Goal: Information Seeking & Learning: Find specific fact

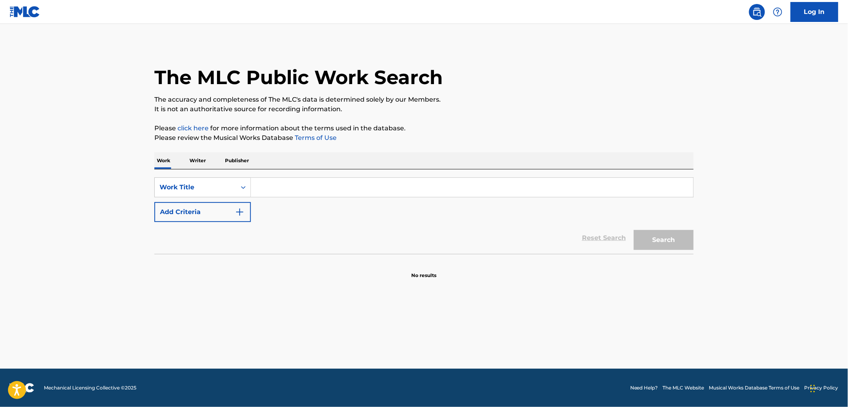
paste input "STICK TO YOUR GUNS"
type input "STICK TO YOUR GUNS"
click at [664, 242] on button "Search" at bounding box center [664, 240] width 60 height 20
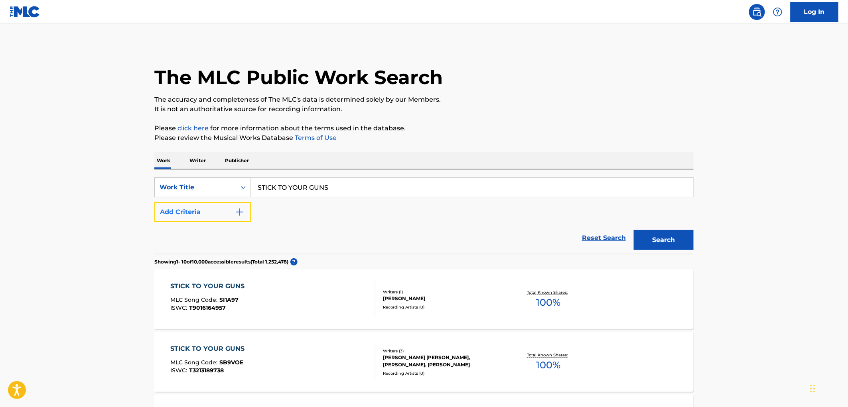
click at [244, 210] on img "Search Form" at bounding box center [240, 212] width 10 height 10
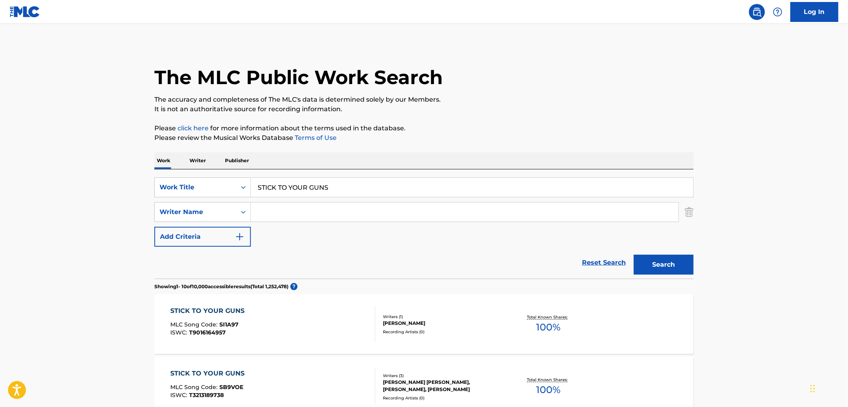
paste input "D.I."
type input "D.I."
click at [664, 266] on button "Search" at bounding box center [664, 265] width 60 height 20
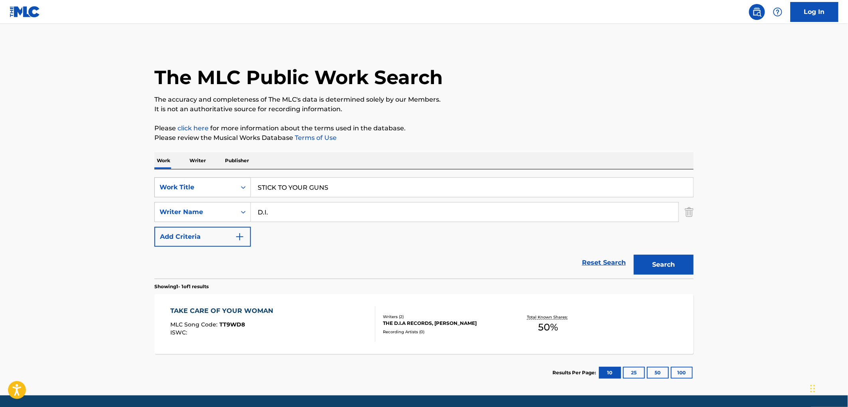
drag, startPoint x: 357, startPoint y: 192, endPoint x: 250, endPoint y: 191, distance: 107.3
click at [250, 191] on div "SearchWithCriteria6d443949-e286-4bbe-98a6-20535d05cc11 Work Title STICK TO YOUR…" at bounding box center [423, 187] width 539 height 20
paste input "DRY HEAVE"
type input "DRY HEAVES"
drag, startPoint x: 288, startPoint y: 210, endPoint x: 261, endPoint y: 212, distance: 27.2
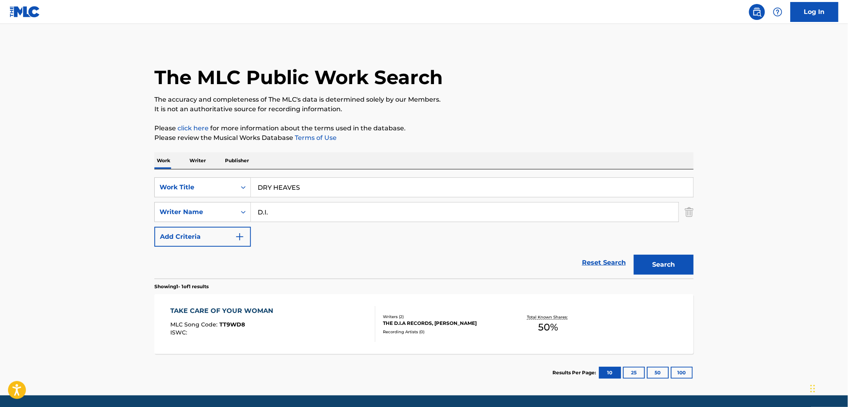
click at [261, 212] on input "D.I." at bounding box center [464, 212] width 427 height 19
drag, startPoint x: 293, startPoint y: 211, endPoint x: 316, endPoint y: 213, distance: 23.6
click at [316, 213] on input "D.I." at bounding box center [464, 212] width 427 height 19
drag, startPoint x: 322, startPoint y: 186, endPoint x: 208, endPoint y: 187, distance: 114.0
click at [208, 187] on div "SearchWithCriteria6d443949-e286-4bbe-98a6-20535d05cc11 Work Title DRY HEAVES" at bounding box center [423, 187] width 539 height 20
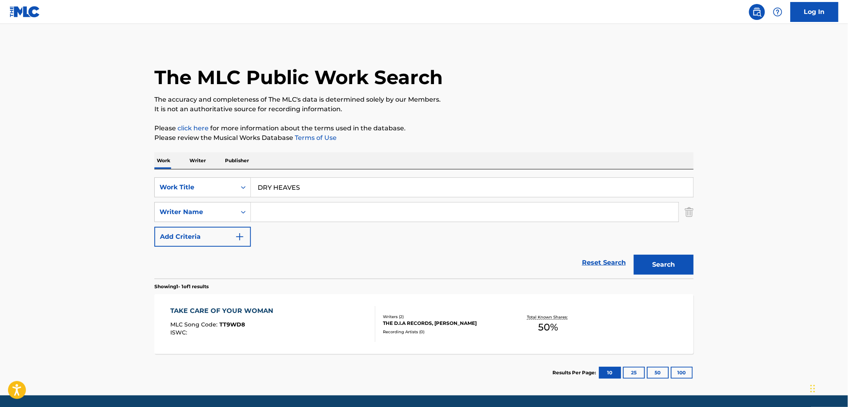
paste input "GRIPPIN GRAIN SWITCHIN LAN"
click at [683, 260] on button "Search" at bounding box center [664, 265] width 60 height 20
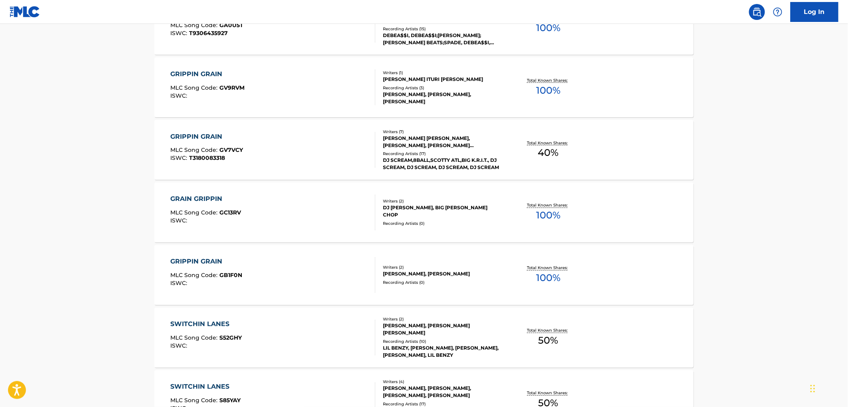
scroll to position [576, 0]
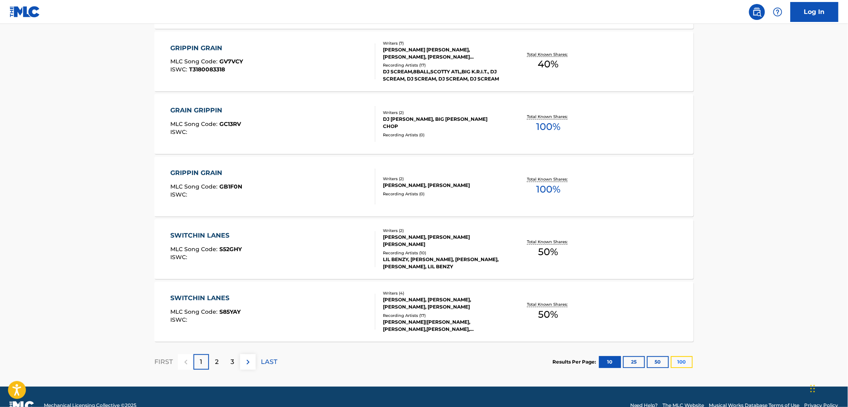
click at [684, 364] on button "100" at bounding box center [682, 362] width 22 height 12
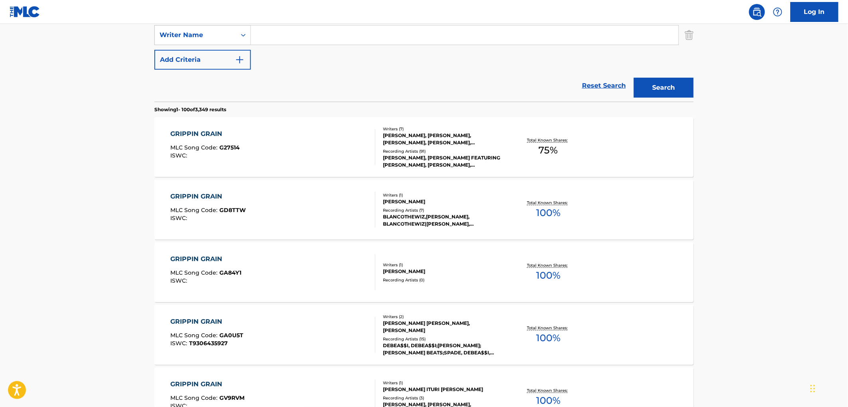
scroll to position [0, 0]
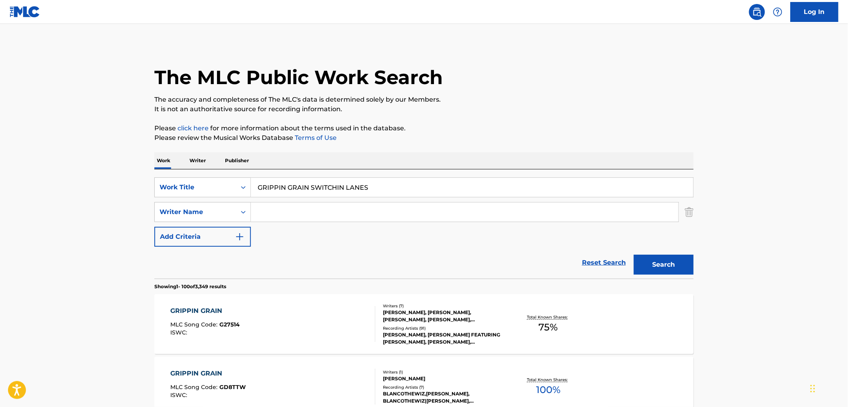
drag, startPoint x: 301, startPoint y: 186, endPoint x: 415, endPoint y: 186, distance: 114.0
click at [425, 185] on input "GRIPPIN GRAIN SWITCHIN LANES" at bounding box center [472, 187] width 442 height 19
paste input "Te Vas"
click at [675, 266] on button "Search" at bounding box center [664, 265] width 60 height 20
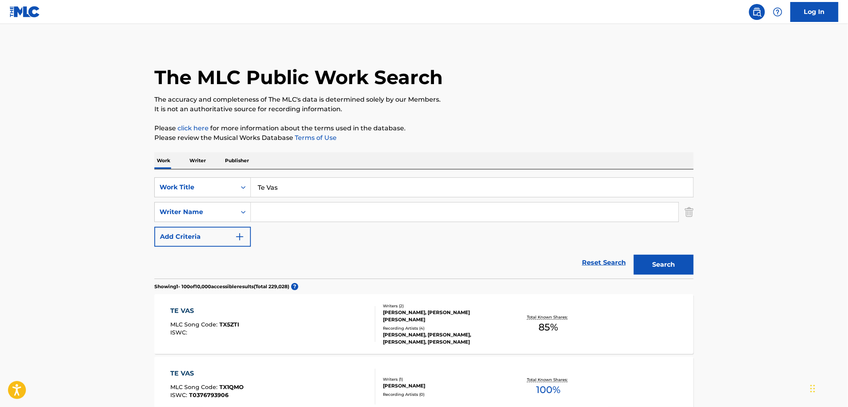
drag, startPoint x: 256, startPoint y: 189, endPoint x: 321, endPoint y: 185, distance: 65.9
click at [322, 185] on input "Te Vas" at bounding box center [472, 187] width 442 height 19
paste input "Rehab"
drag, startPoint x: 284, startPoint y: 192, endPoint x: 260, endPoint y: 188, distance: 25.0
click at [226, 189] on div "SearchWithCriteria6d443949-e286-4bbe-98a6-20535d05cc11 Work Title Rehab" at bounding box center [423, 187] width 539 height 20
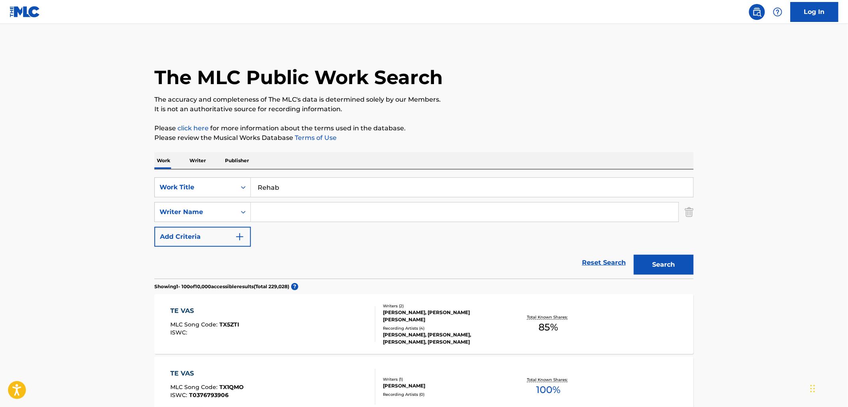
paste input "ONE MORE BEER"
click at [661, 271] on button "Search" at bounding box center [664, 265] width 60 height 20
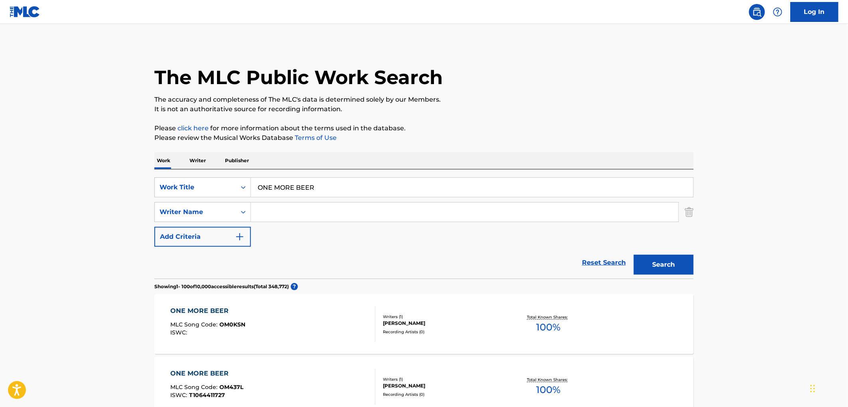
drag, startPoint x: 322, startPoint y: 193, endPoint x: 304, endPoint y: 187, distance: 18.4
click at [232, 189] on div "SearchWithCriteria6d443949-e286-4bbe-98a6-20535d05cc11 Work Title ONE MORE BEER" at bounding box center [423, 187] width 539 height 20
paste input "Holding On"
click at [686, 262] on button "Search" at bounding box center [664, 265] width 60 height 20
drag, startPoint x: 298, startPoint y: 191, endPoint x: 254, endPoint y: 191, distance: 43.5
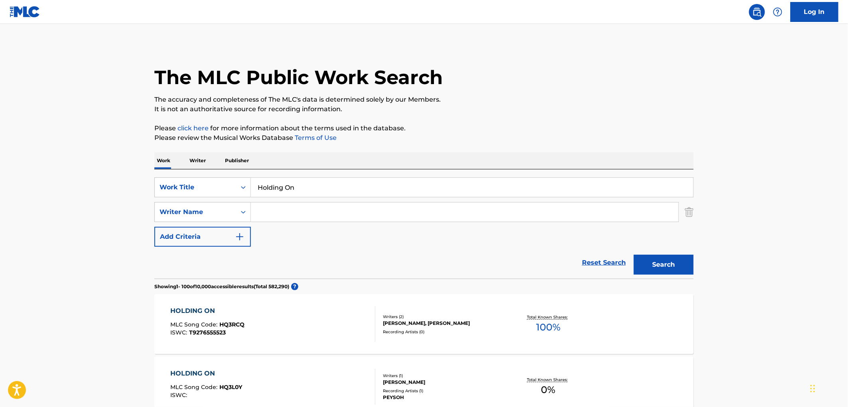
click at [229, 191] on div "SearchWithCriteria6d443949-e286-4bbe-98a6-20535d05cc11 Work Title Holding On" at bounding box center [423, 187] width 539 height 20
paste input "Sunshine"
click at [656, 269] on button "Search" at bounding box center [664, 265] width 60 height 20
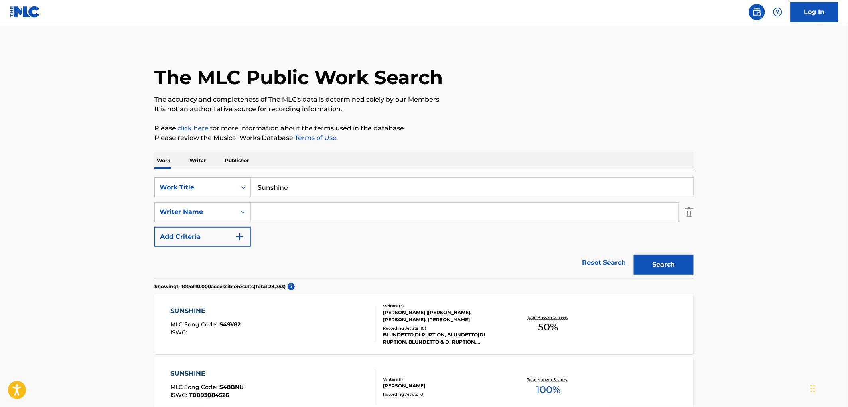
drag, startPoint x: 290, startPoint y: 186, endPoint x: 232, endPoint y: 185, distance: 58.6
click at [232, 185] on div "SearchWithCriteria6d443949-e286-4bbe-98a6-20535d05cc11 Work Title Sunshine" at bounding box center [423, 187] width 539 height 20
paste input "GREAT BIG WOMAN"
click at [668, 258] on button "Search" at bounding box center [664, 265] width 60 height 20
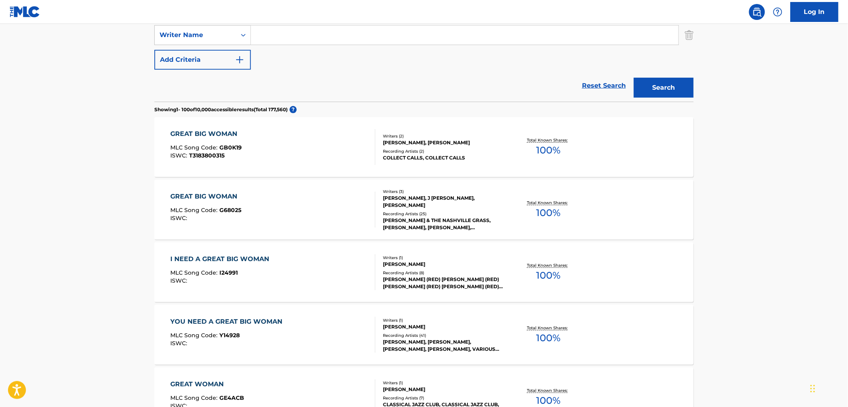
scroll to position [89, 0]
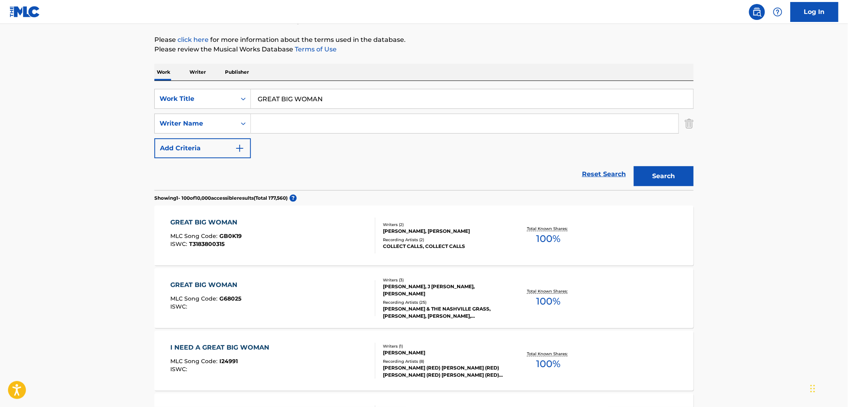
drag, startPoint x: 333, startPoint y: 93, endPoint x: 253, endPoint y: 99, distance: 80.4
click at [241, 95] on div "SearchWithCriteria6d443949-e286-4bbe-98a6-20535d05cc11 Work Title GREAT BIG WOM…" at bounding box center [423, 99] width 539 height 20
paste input "Wildest Dreams"
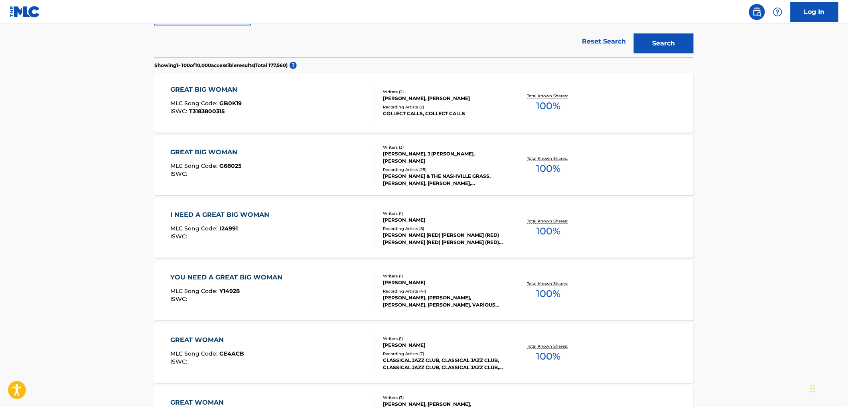
scroll to position [0, 0]
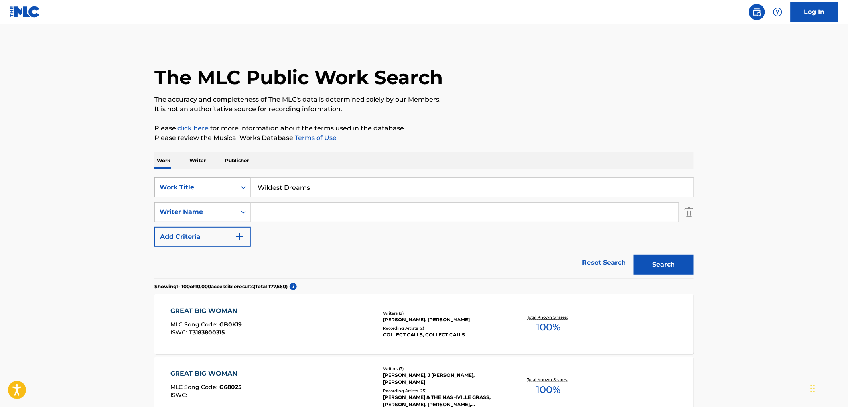
drag, startPoint x: 315, startPoint y: 189, endPoint x: 229, endPoint y: 190, distance: 85.7
click at [229, 190] on div "SearchWithCriteria6d443949-e286-4bbe-98a6-20535d05cc11 Work Title Wildest Dreams" at bounding box center [423, 187] width 539 height 20
paste input "[PERSON_NAME]"
type input "[PERSON_NAME]"
click at [644, 265] on button "Search" at bounding box center [664, 265] width 60 height 20
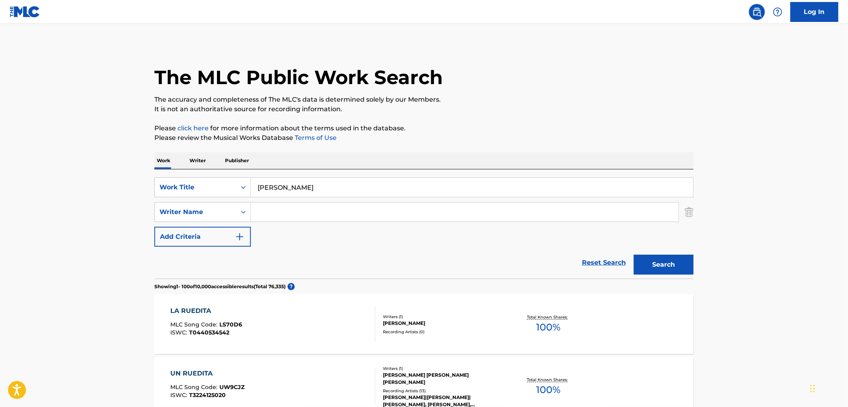
scroll to position [44, 0]
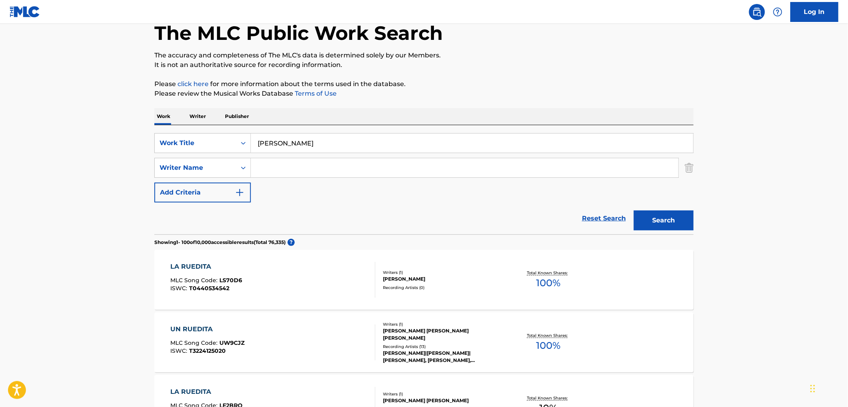
click at [473, 333] on div "[PERSON_NAME] [PERSON_NAME] [PERSON_NAME]" at bounding box center [443, 334] width 120 height 14
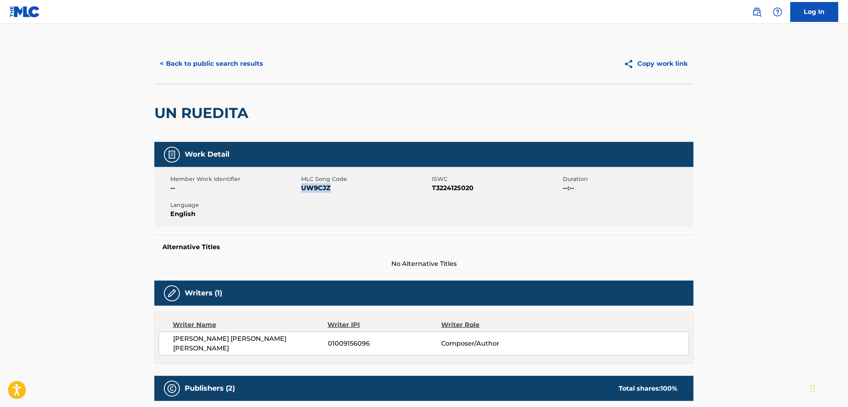
drag, startPoint x: 347, startPoint y: 191, endPoint x: 301, endPoint y: 190, distance: 45.5
click at [301, 190] on span "UW9CJZ" at bounding box center [365, 188] width 129 height 10
drag, startPoint x: 317, startPoint y: 190, endPoint x: 331, endPoint y: 194, distance: 14.5
click at [331, 194] on div "Member Work Identifier -- MLC Song Code UW9CJZ ISWC T3224125020 Duration --:-- …" at bounding box center [423, 197] width 539 height 60
drag, startPoint x: 333, startPoint y: 188, endPoint x: 300, endPoint y: 188, distance: 33.1
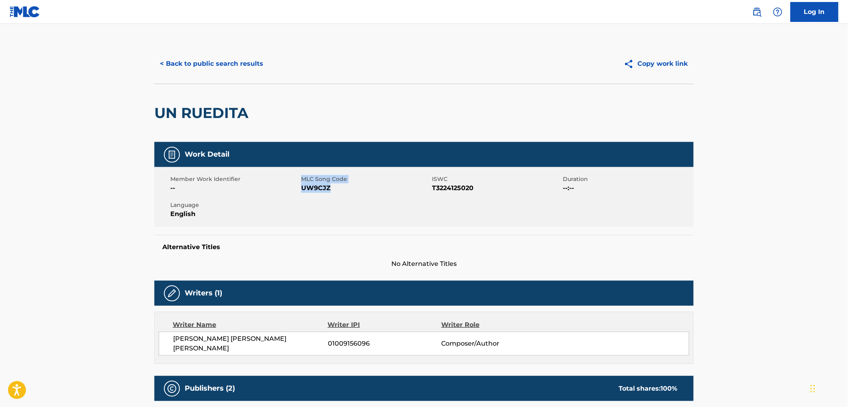
click at [300, 188] on div "Member Work Identifier -- MLC Song Code UW9CJZ ISWC T3224125020 Duration --:-- …" at bounding box center [423, 197] width 539 height 60
click at [318, 189] on span "UW9CJZ" at bounding box center [365, 188] width 129 height 10
drag, startPoint x: 333, startPoint y: 189, endPoint x: 301, endPoint y: 189, distance: 31.9
click at [301, 189] on span "UW9CJZ" at bounding box center [365, 188] width 129 height 10
copy span "UW9CJZ"
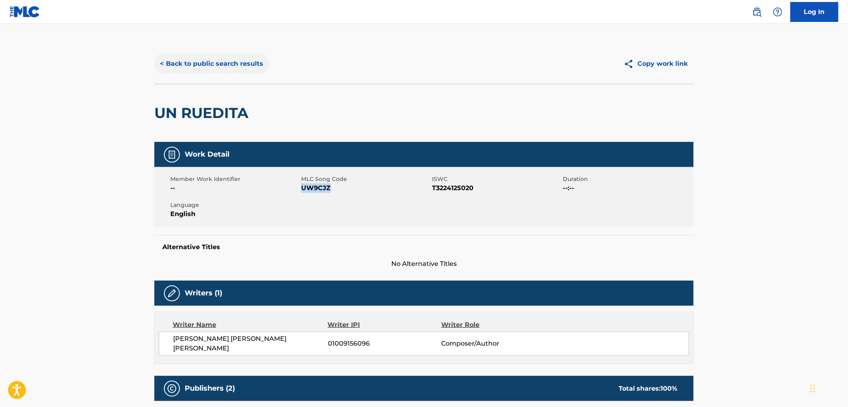
click at [219, 62] on button "< Back to public search results" at bounding box center [211, 64] width 114 height 20
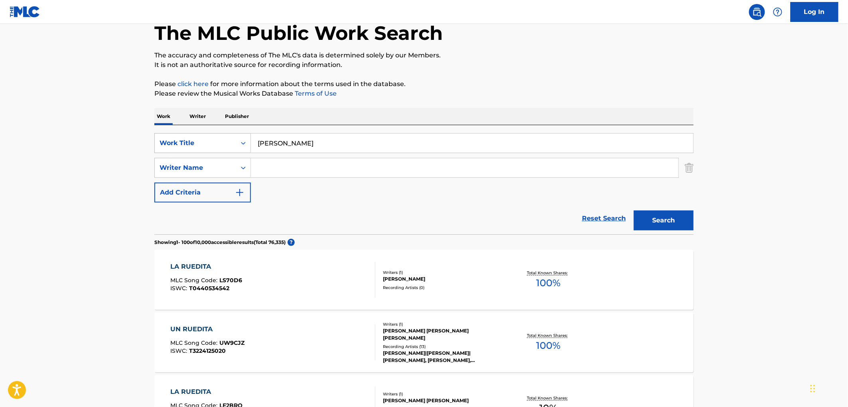
drag, startPoint x: 311, startPoint y: 146, endPoint x: 248, endPoint y: 145, distance: 62.6
click at [247, 146] on div "SearchWithCriteria6d443949-e286-4bbe-98a6-20535d05cc11 Work Title Una Ruedita" at bounding box center [423, 143] width 539 height 20
paste input "Sixteen Going On Seventeen"
type input "Sixteen Going On Seventeen"
click at [666, 217] on button "Search" at bounding box center [664, 221] width 60 height 20
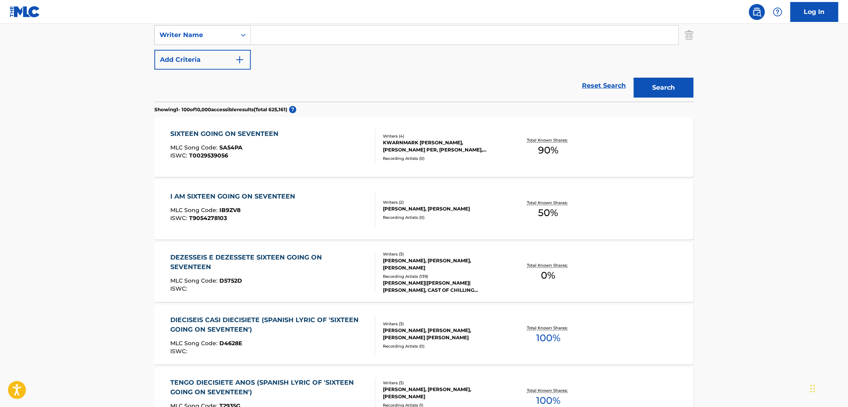
scroll to position [266, 0]
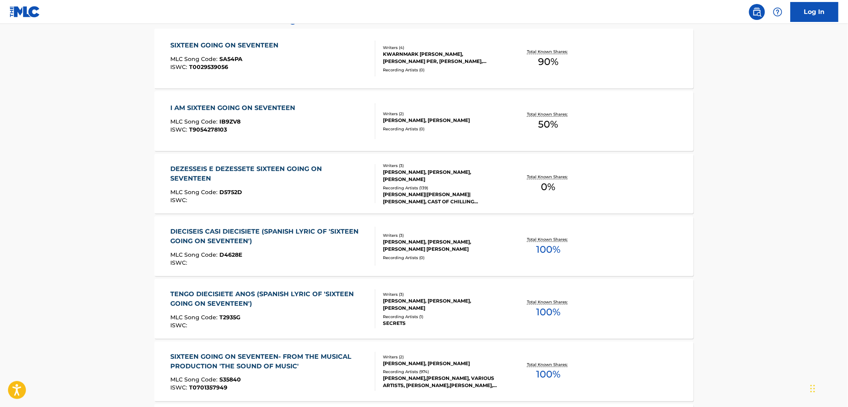
click at [436, 376] on div "[PERSON_NAME],[PERSON_NAME], VARIOUS ARTISTS, [PERSON_NAME],[PERSON_NAME], [PER…" at bounding box center [443, 382] width 120 height 14
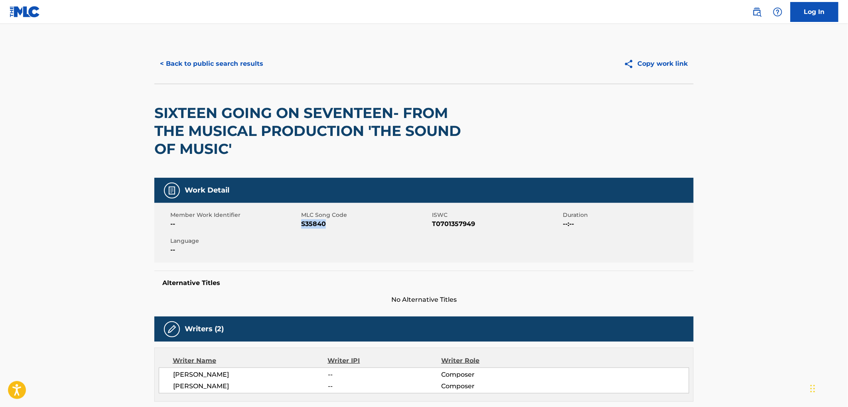
drag, startPoint x: 325, startPoint y: 221, endPoint x: 303, endPoint y: 223, distance: 22.4
click at [303, 223] on span "S35840" at bounding box center [365, 224] width 129 height 10
copy span "S35840"
click at [217, 65] on button "< Back to public search results" at bounding box center [211, 64] width 114 height 20
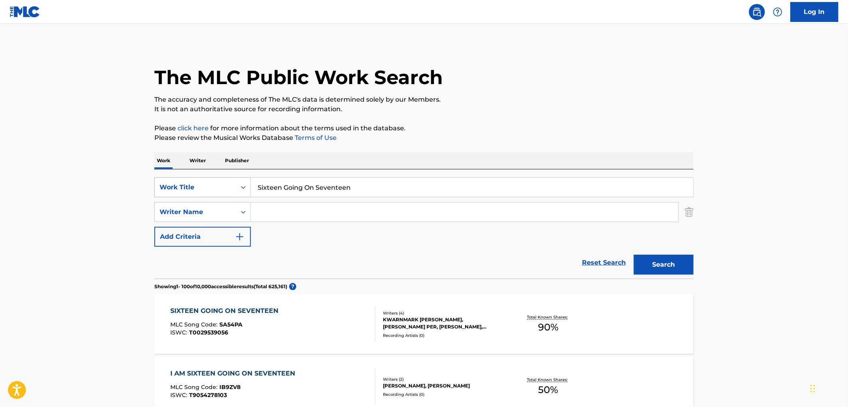
drag, startPoint x: 373, startPoint y: 187, endPoint x: 277, endPoint y: 189, distance: 95.7
click at [216, 190] on div "SearchWithCriteria6d443949-e286-4bbe-98a6-20535d05cc11 Work Title Sixteen Going…" at bounding box center [423, 187] width 539 height 20
paste input "Cheat Codes"
type input "Cheat Codes"
click at [674, 266] on button "Search" at bounding box center [664, 265] width 60 height 20
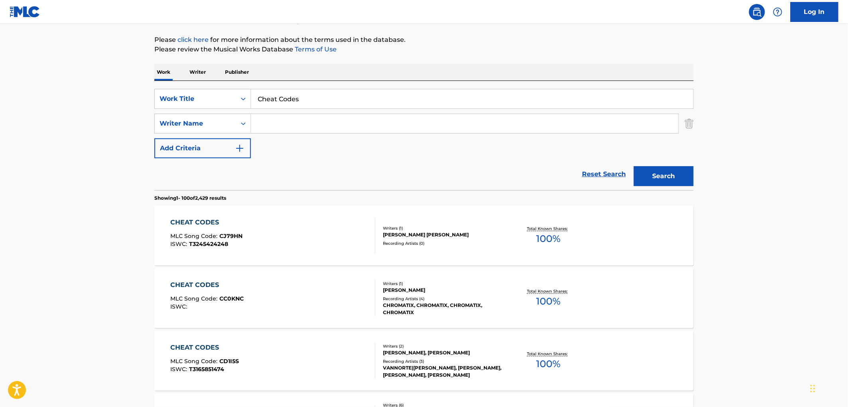
scroll to position [133, 0]
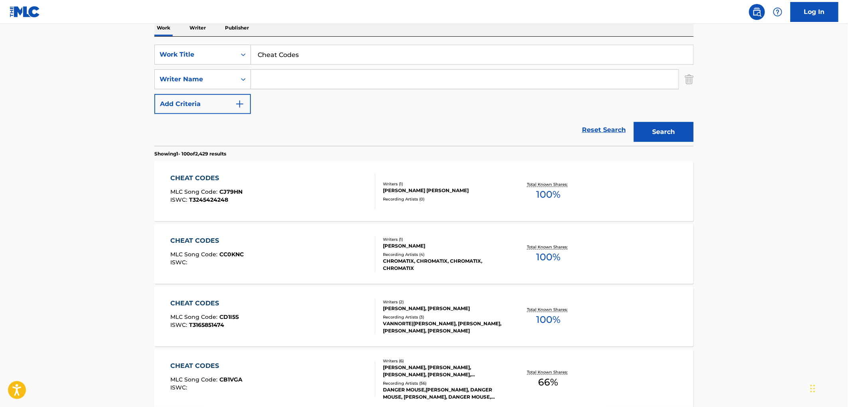
click at [437, 373] on div "[PERSON_NAME], [PERSON_NAME], [PERSON_NAME], [PERSON_NAME], [PERSON_NAME], [PER…" at bounding box center [443, 371] width 120 height 14
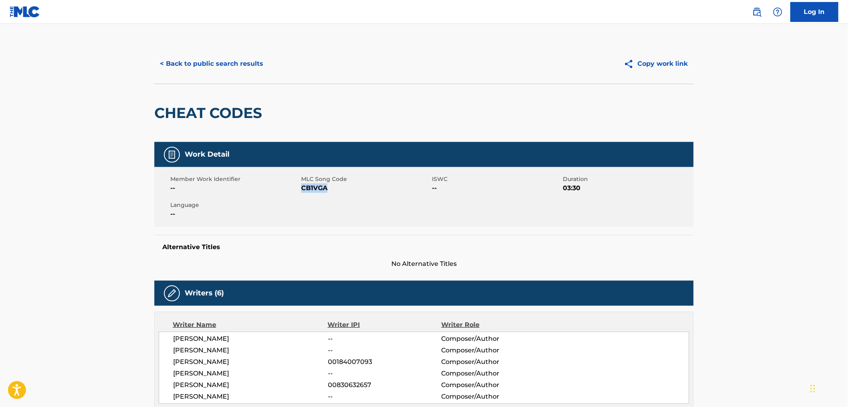
drag, startPoint x: 348, startPoint y: 189, endPoint x: 302, endPoint y: 192, distance: 46.3
click at [302, 192] on span "CB1VGA" at bounding box center [365, 188] width 129 height 10
copy span "CB1VGA"
click at [236, 60] on button "< Back to public search results" at bounding box center [211, 64] width 114 height 20
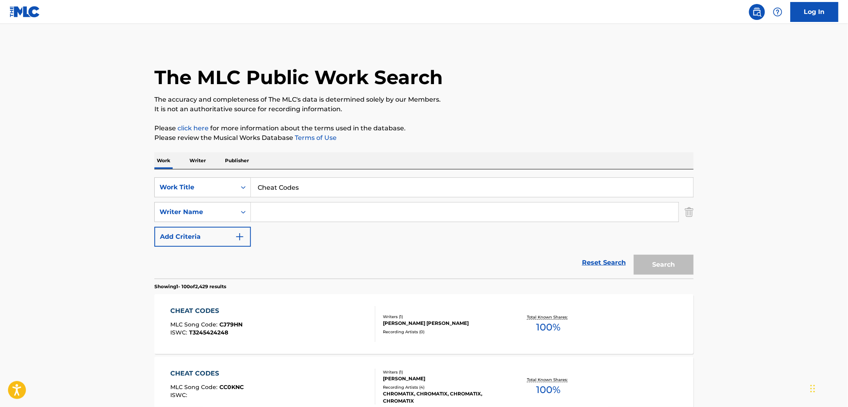
scroll to position [133, 0]
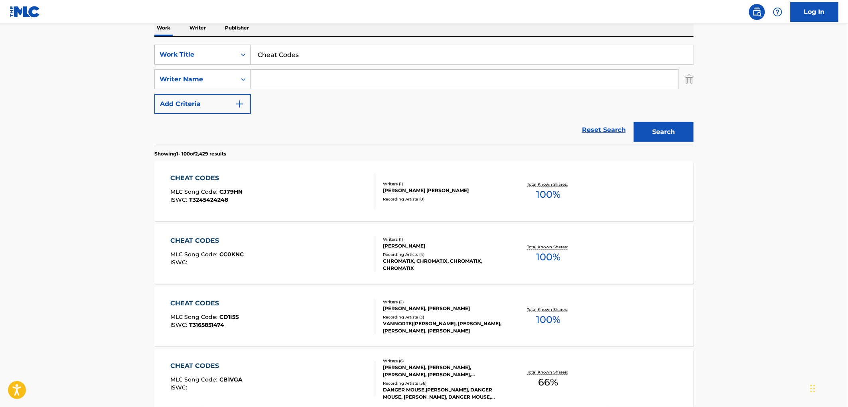
drag, startPoint x: 301, startPoint y: 53, endPoint x: 239, endPoint y: 55, distance: 61.4
click at [239, 55] on div "SearchWithCriteria6d443949-e286-4bbe-98a6-20535d05cc11 Work Title Cheat Codes" at bounding box center [423, 55] width 539 height 20
paste input "No Gold Teeth"
type input "No Gold Teeth"
click at [658, 130] on button "Search" at bounding box center [664, 132] width 60 height 20
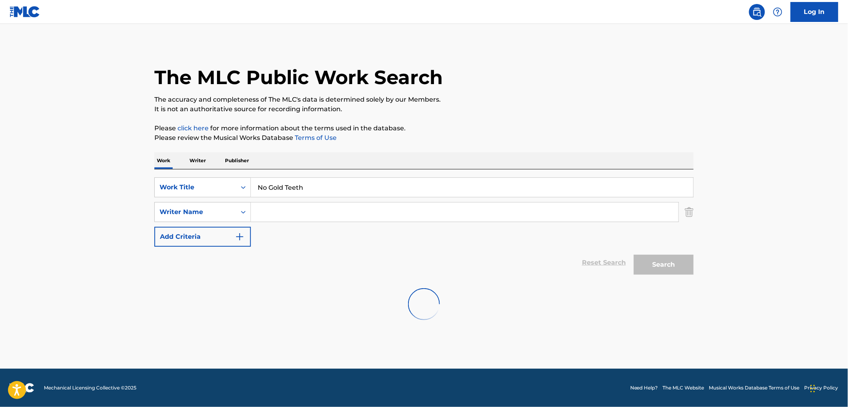
scroll to position [0, 0]
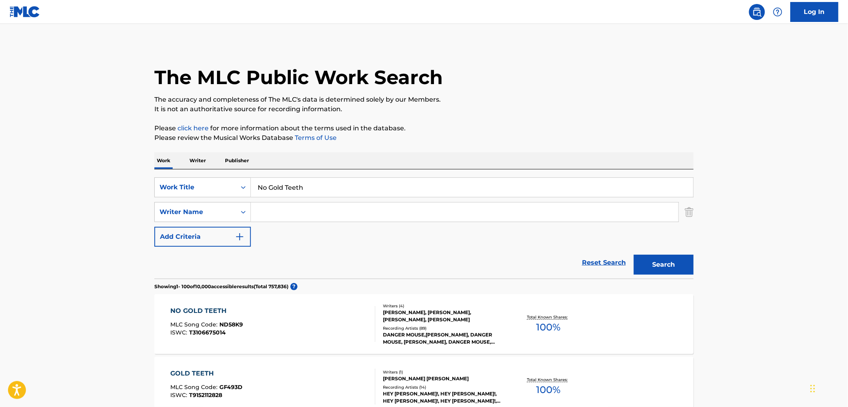
click at [442, 345] on div "DANGER MOUSE,[PERSON_NAME], DANGER MOUSE, [PERSON_NAME], DANGER MOUSE,[PERSON_N…" at bounding box center [443, 338] width 120 height 14
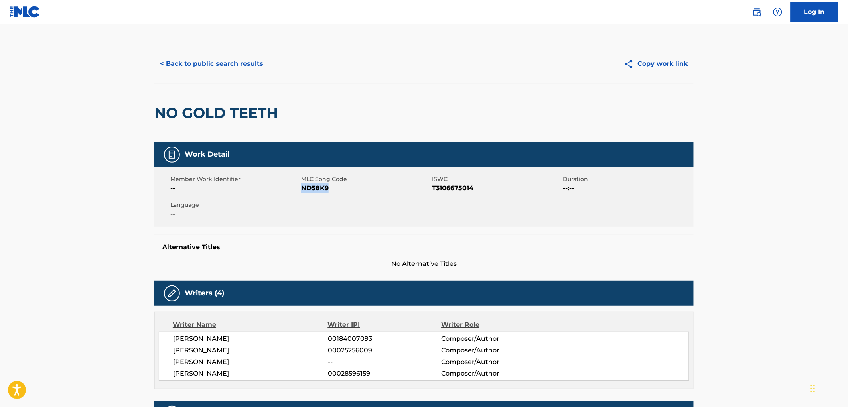
drag, startPoint x: 331, startPoint y: 188, endPoint x: 303, endPoint y: 188, distance: 27.5
click at [303, 188] on span "ND58K9" at bounding box center [365, 188] width 129 height 10
copy span "ND58K9"
click at [218, 66] on button "< Back to public search results" at bounding box center [211, 64] width 114 height 20
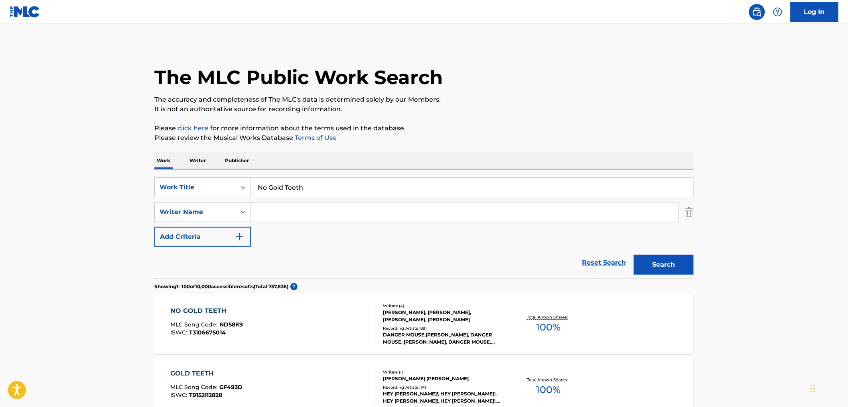
drag, startPoint x: 309, startPoint y: 189, endPoint x: 258, endPoint y: 187, distance: 50.7
click at [254, 185] on input "No Gold Teeth" at bounding box center [472, 187] width 442 height 19
paste input "Who's Loving You"
click at [658, 268] on button "Search" at bounding box center [664, 265] width 60 height 20
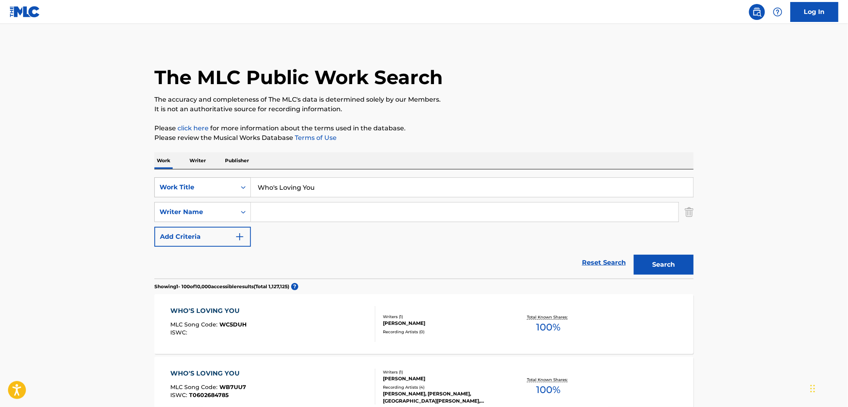
drag, startPoint x: 314, startPoint y: 190, endPoint x: 205, endPoint y: 183, distance: 109.9
click at [205, 183] on div "SearchWithCriteria6d443949-e286-4bbe-98a6-20535d05cc11 Work Title Who's Loving …" at bounding box center [423, 187] width 539 height 20
paste input "Money to Burn"
click at [651, 271] on button "Search" at bounding box center [664, 265] width 60 height 20
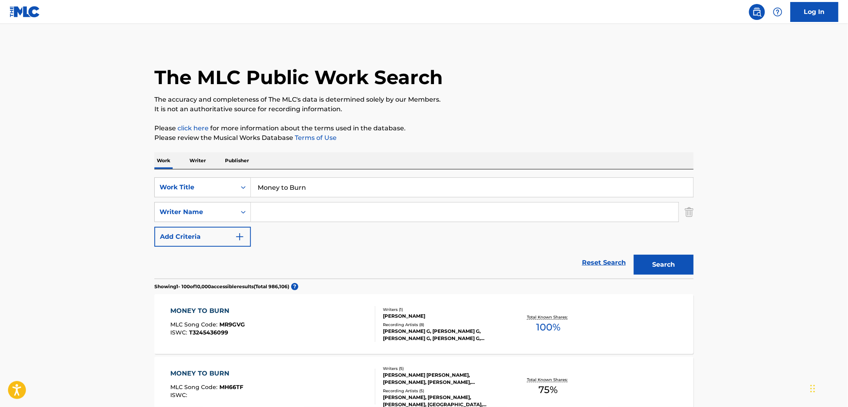
drag, startPoint x: 344, startPoint y: 189, endPoint x: 257, endPoint y: 184, distance: 87.1
click at [257, 184] on input "Money to Burn" at bounding box center [472, 187] width 442 height 19
paste input "Iridescent"
click at [672, 262] on button "Search" at bounding box center [664, 265] width 60 height 20
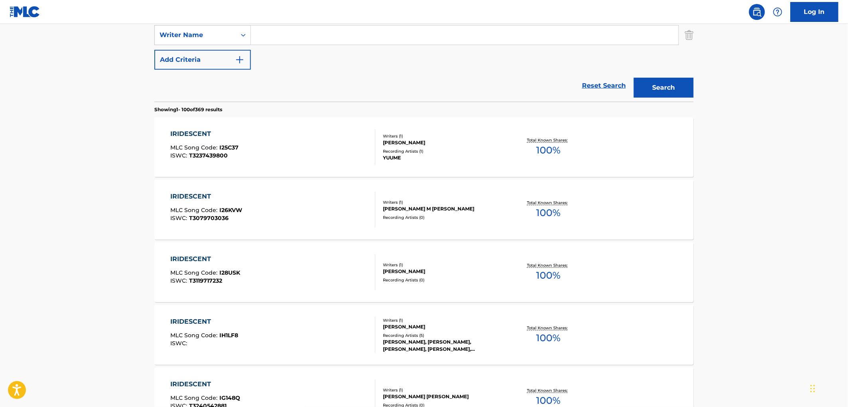
scroll to position [44, 0]
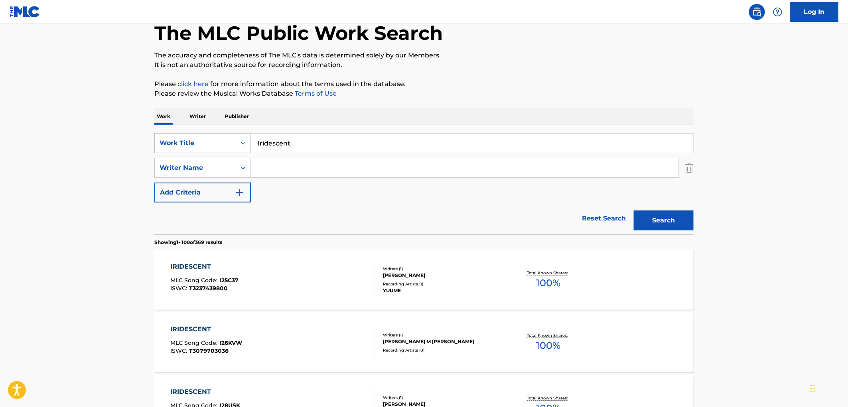
drag, startPoint x: 290, startPoint y: 141, endPoint x: 212, endPoint y: 146, distance: 78.3
click at [212, 146] on div "SearchWithCriteria6d443949-e286-4bbe-98a6-20535d05cc11 Work Title Iridescent" at bounding box center [423, 143] width 539 height 20
paste input "Superpowers"
click at [659, 224] on button "Search" at bounding box center [664, 221] width 60 height 20
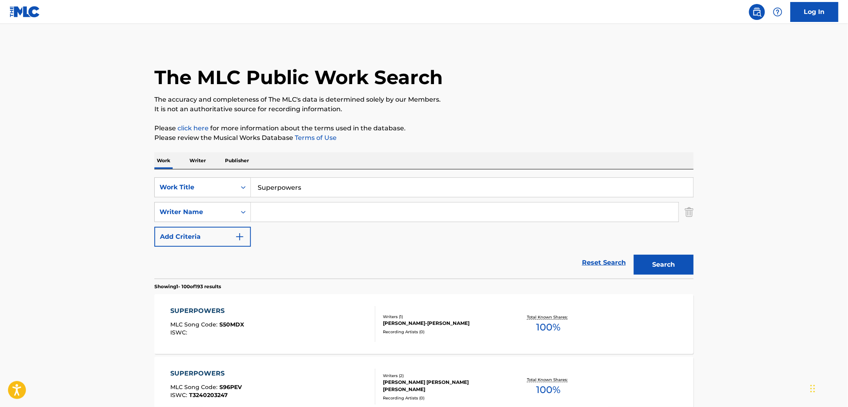
drag, startPoint x: 306, startPoint y: 189, endPoint x: 272, endPoint y: 189, distance: 33.9
click at [230, 185] on div "SearchWithCriteria6d443949-e286-4bbe-98a6-20535d05cc11 Work Title Superpowers" at bounding box center [423, 187] width 539 height 20
paste input "Happy Day"
type input "Happy Days"
click at [652, 265] on button "Search" at bounding box center [664, 265] width 60 height 20
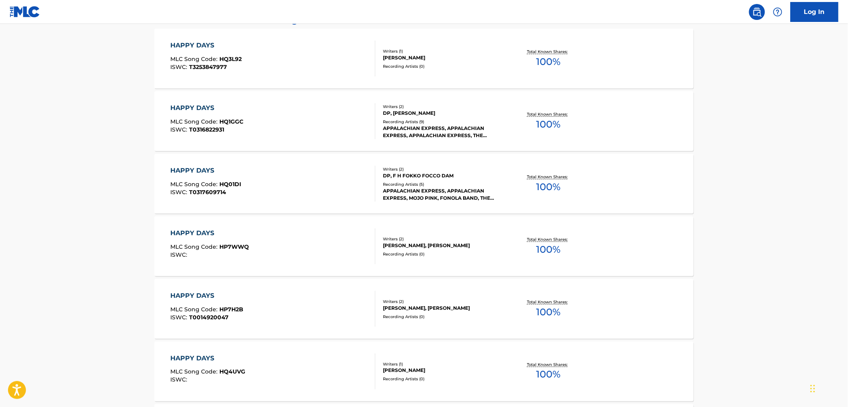
scroll to position [89, 0]
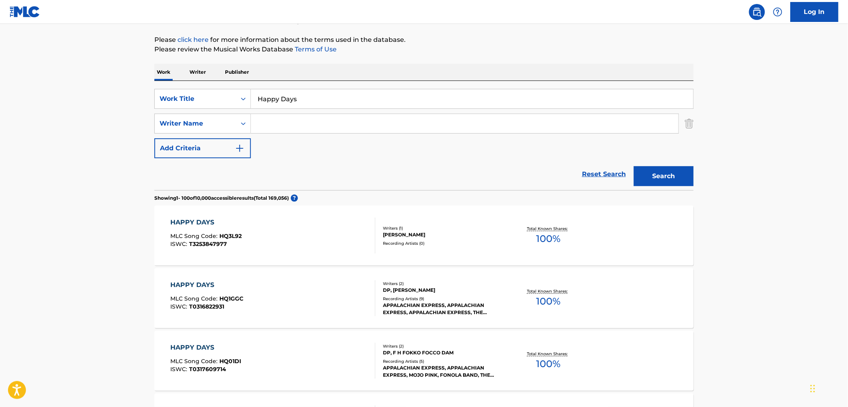
paste input "[PERSON_NAME]"
type input "[PERSON_NAME]"
click at [663, 174] on button "Search" at bounding box center [664, 176] width 60 height 20
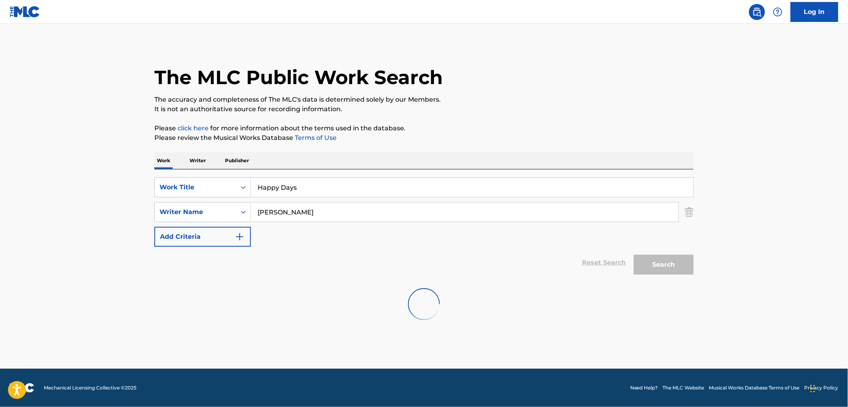
scroll to position [0, 0]
drag, startPoint x: 306, startPoint y: 191, endPoint x: 254, endPoint y: 190, distance: 52.6
click at [254, 190] on input "Happy Days" at bounding box center [472, 187] width 442 height 19
paste input "Justice"
type input "Justice"
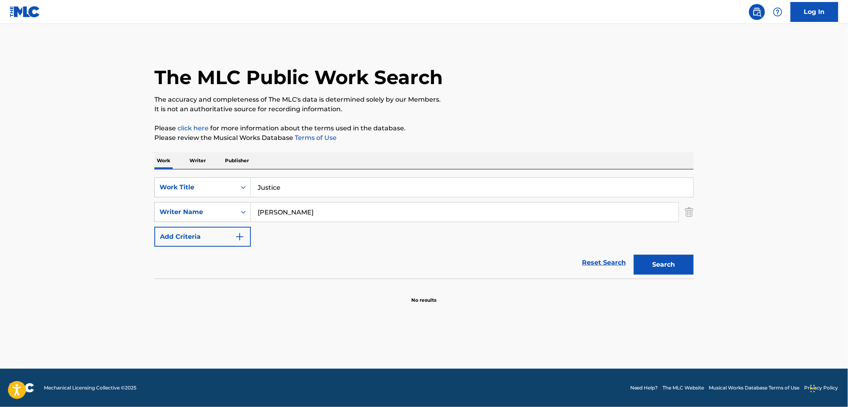
drag, startPoint x: 309, startPoint y: 217, endPoint x: 252, endPoint y: 217, distance: 56.6
click at [244, 216] on div "SearchWithCriteriac1e2da59-4030-4ada-957a-6b709a65ac44 Writer Name [PERSON_NAME]" at bounding box center [423, 212] width 539 height 20
paste input "onato"
type input "[PERSON_NAME]"
click at [672, 269] on button "Search" at bounding box center [664, 265] width 60 height 20
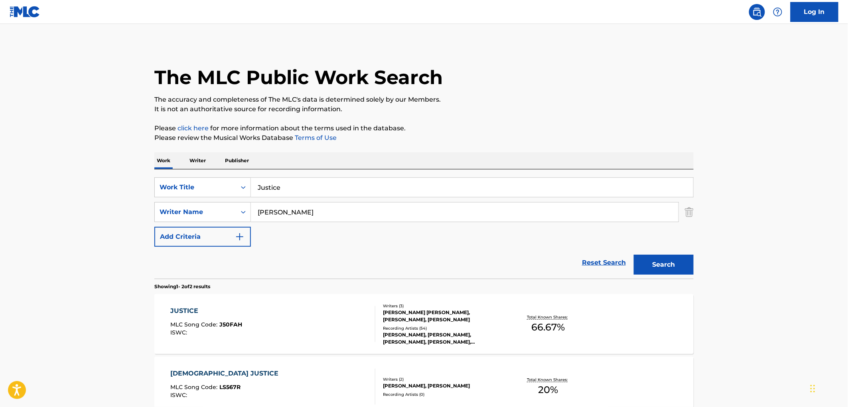
click at [448, 345] on div "[PERSON_NAME], [PERSON_NAME], [PERSON_NAME], [PERSON_NAME], [PERSON_NAME]" at bounding box center [443, 338] width 120 height 14
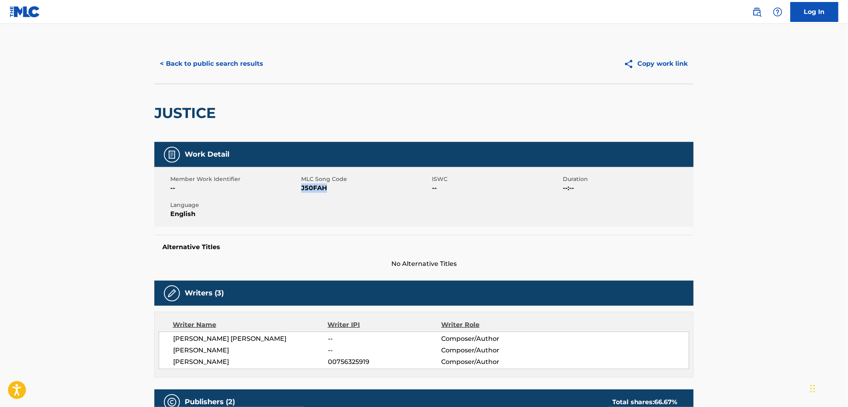
drag, startPoint x: 333, startPoint y: 191, endPoint x: 302, endPoint y: 188, distance: 31.7
click at [302, 188] on span "J50FAH" at bounding box center [365, 188] width 129 height 10
copy span "J50FAH"
click at [225, 59] on button "< Back to public search results" at bounding box center [211, 64] width 114 height 20
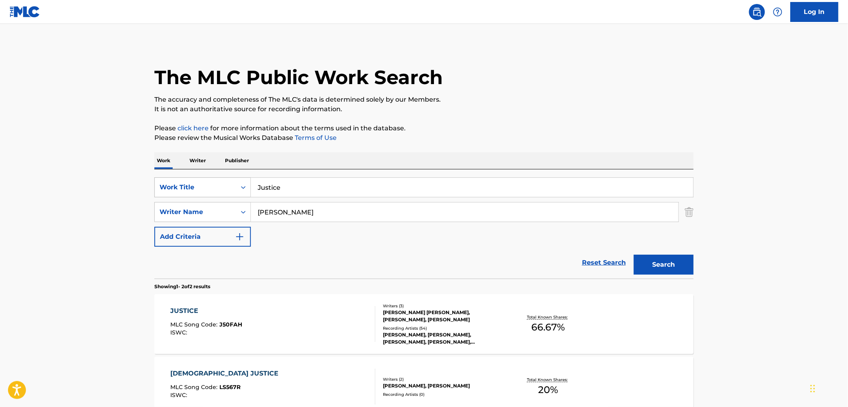
drag, startPoint x: 284, startPoint y: 188, endPoint x: 241, endPoint y: 187, distance: 42.3
click at [241, 187] on div "SearchWithCriteria6d443949-e286-4bbe-98a6-20535d05cc11 Work Title Justice" at bounding box center [423, 187] width 539 height 20
paste input "ALWAYS BEEN A LOVER"
type input "ALWAYS BEEN A LOVER"
click at [651, 265] on button "Search" at bounding box center [664, 265] width 60 height 20
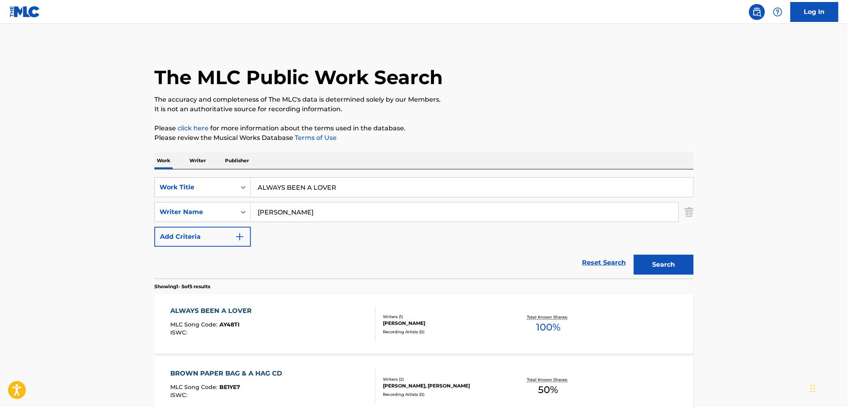
click at [415, 327] on div "Writers ( 1 ) [PERSON_NAME] Recording Artists ( 0 )" at bounding box center [439, 324] width 128 height 21
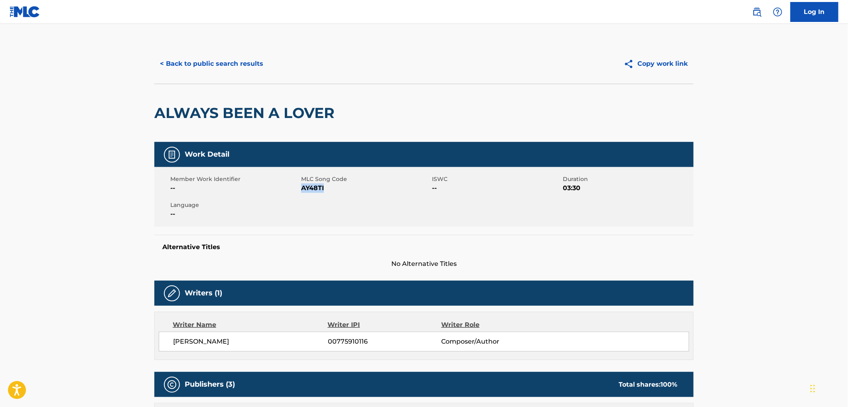
drag, startPoint x: 329, startPoint y: 189, endPoint x: 301, endPoint y: 189, distance: 28.7
click at [301, 189] on span "AY48TI" at bounding box center [365, 188] width 129 height 10
copy span "AY48TI"
click at [228, 64] on button "< Back to public search results" at bounding box center [211, 64] width 114 height 20
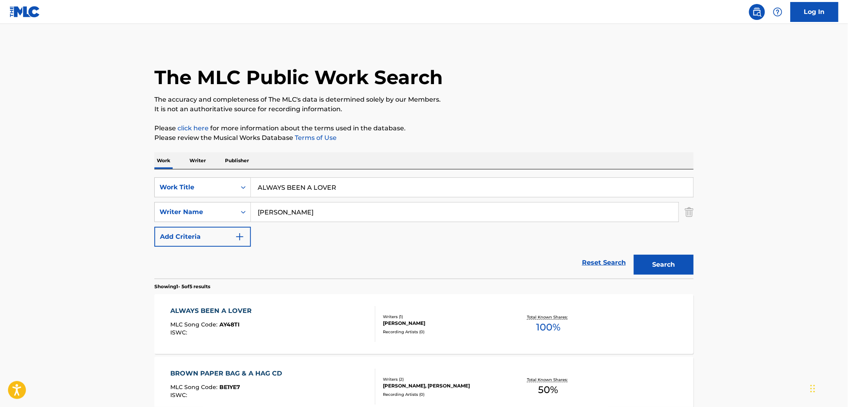
drag, startPoint x: 338, startPoint y: 187, endPoint x: 258, endPoint y: 186, distance: 79.8
click at [258, 186] on input "ALWAYS BEEN A LOVER" at bounding box center [472, 187] width 442 height 19
paste input "Baby I Would"
type input "Baby I Would"
drag, startPoint x: 313, startPoint y: 209, endPoint x: 253, endPoint y: 212, distance: 59.5
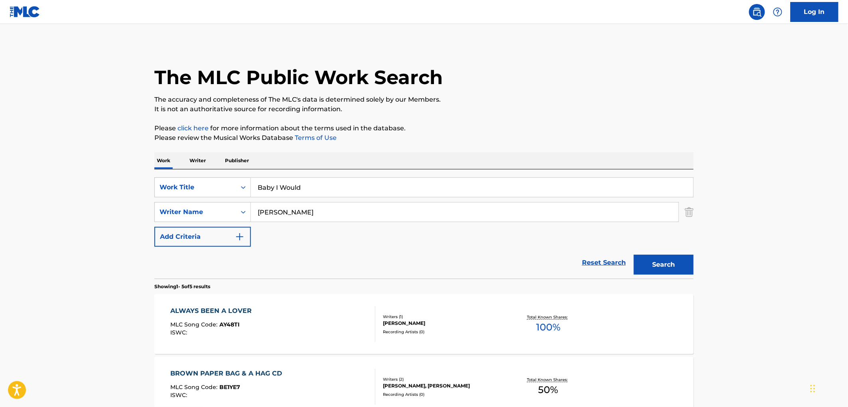
click at [253, 212] on input "[PERSON_NAME]" at bounding box center [464, 212] width 427 height 19
click at [634, 255] on button "Search" at bounding box center [664, 265] width 60 height 20
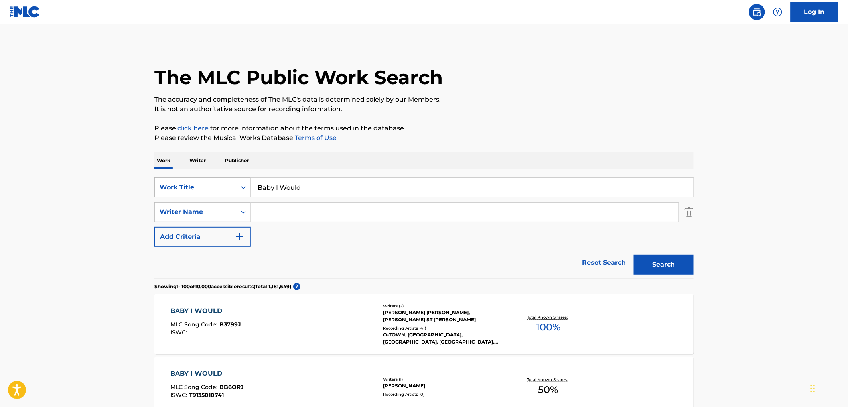
drag, startPoint x: 309, startPoint y: 188, endPoint x: 270, endPoint y: 186, distance: 38.7
click at [228, 189] on div "SearchWithCriteria6d443949-e286-4bbe-98a6-20535d05cc11 Work Title Baby I Would" at bounding box center [423, 187] width 539 height 20
paste input "SHE GO"
type input "SHE GO"
click at [660, 269] on button "Search" at bounding box center [664, 265] width 60 height 20
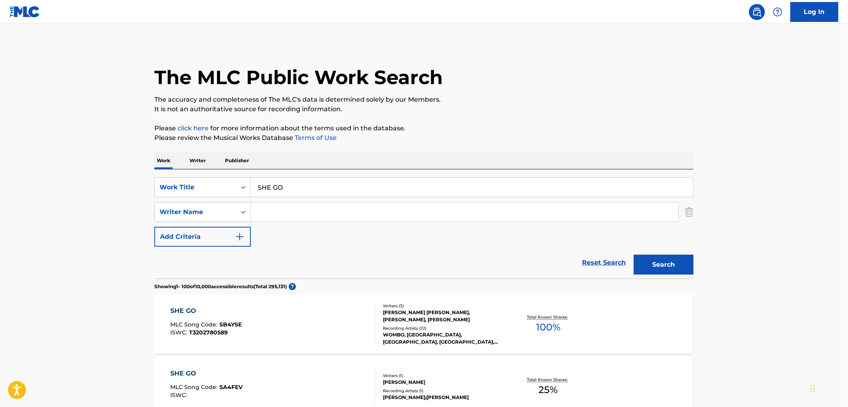
paste input "[PERSON_NAME]"
type input "[PERSON_NAME]"
click at [651, 262] on button "Search" at bounding box center [664, 265] width 60 height 20
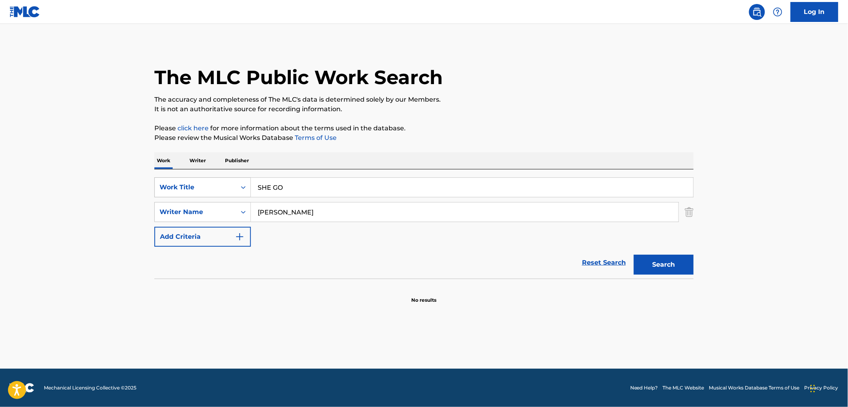
drag, startPoint x: 289, startPoint y: 191, endPoint x: 234, endPoint y: 189, distance: 54.7
click at [234, 189] on div "SearchWithCriteria6d443949-e286-4bbe-98a6-20535d05cc11 Work Title SHE GO" at bounding box center [423, 187] width 539 height 20
paste input "4:22"
type input "4:22"
drag, startPoint x: 289, startPoint y: 216, endPoint x: 258, endPoint y: 215, distance: 30.3
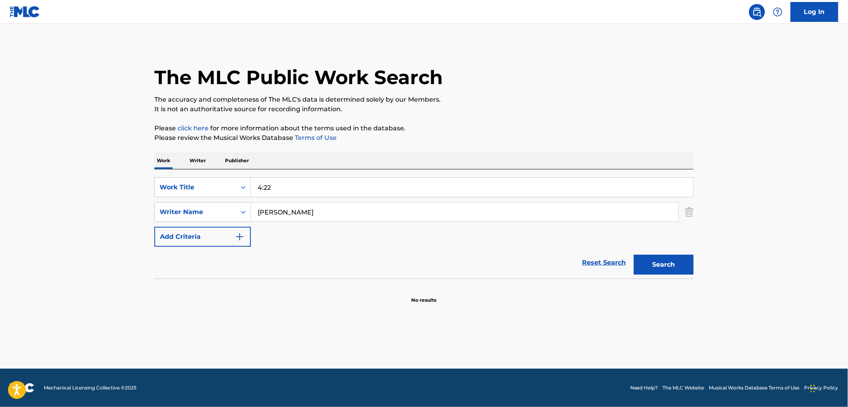
click at [258, 215] on input "[PERSON_NAME]" at bounding box center [464, 212] width 427 height 19
type input "[PERSON_NAME]"
click at [634, 255] on button "Search" at bounding box center [664, 265] width 60 height 20
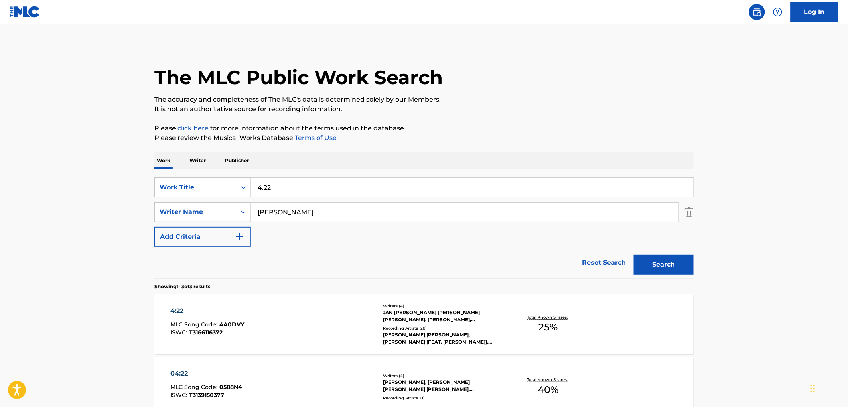
click at [434, 311] on div "JAN [PERSON_NAME] [PERSON_NAME] [PERSON_NAME], [PERSON_NAME], [PERSON_NAME] [PE…" at bounding box center [443, 316] width 120 height 14
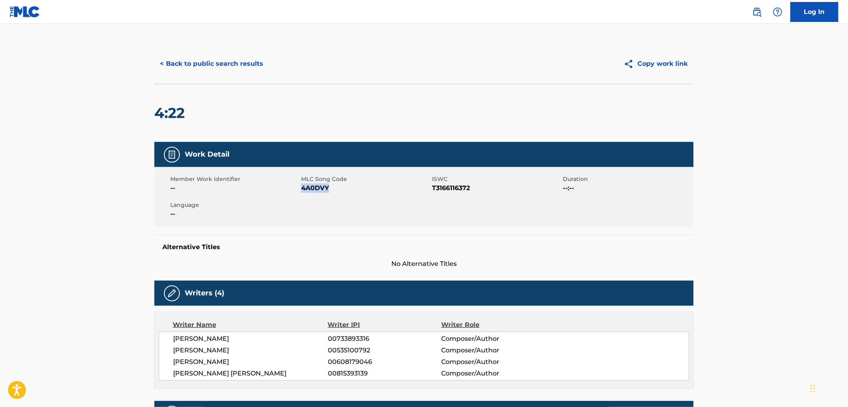
drag, startPoint x: 329, startPoint y: 189, endPoint x: 301, endPoint y: 189, distance: 27.9
click at [301, 189] on span "4A0DVY" at bounding box center [365, 188] width 129 height 10
copy span "4A0DVY"
click at [230, 67] on button "< Back to public search results" at bounding box center [211, 64] width 114 height 20
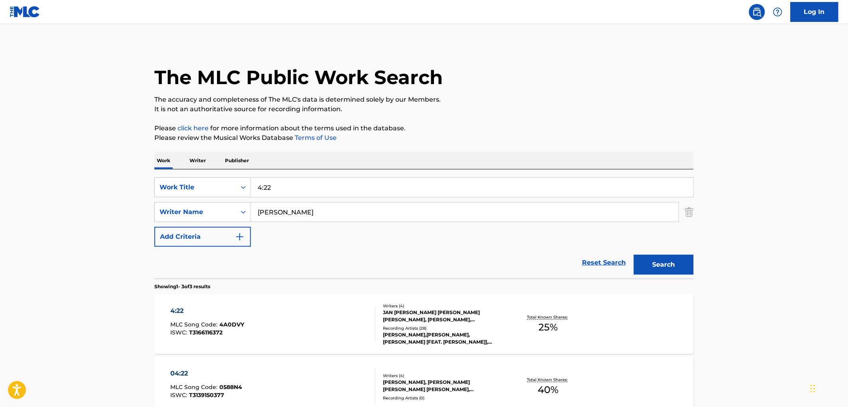
drag, startPoint x: 335, startPoint y: 185, endPoint x: 253, endPoint y: 185, distance: 81.7
click at [253, 185] on input "4:22" at bounding box center [472, 187] width 442 height 19
paste input "[US_STATE] Red"
type input "[US_STATE] Red"
drag, startPoint x: 287, startPoint y: 211, endPoint x: 250, endPoint y: 211, distance: 37.1
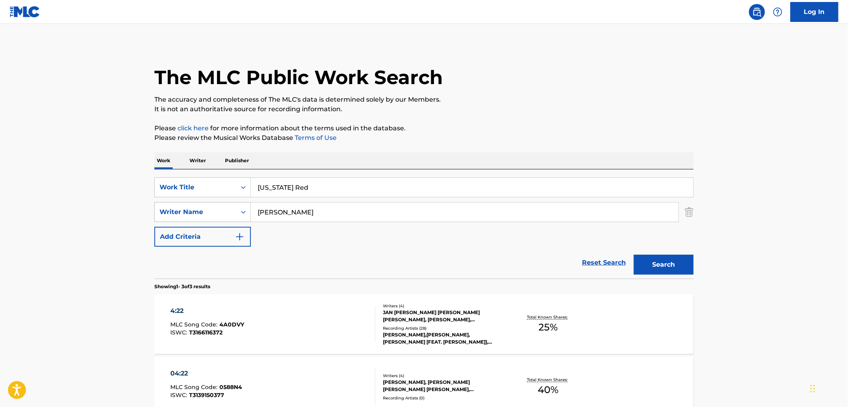
click at [250, 211] on div "SearchWithCriteriac1e2da59-4030-4ada-957a-6b709a65ac44 Writer Name [PERSON_NAME]" at bounding box center [423, 212] width 539 height 20
click at [634, 255] on button "Search" at bounding box center [664, 265] width 60 height 20
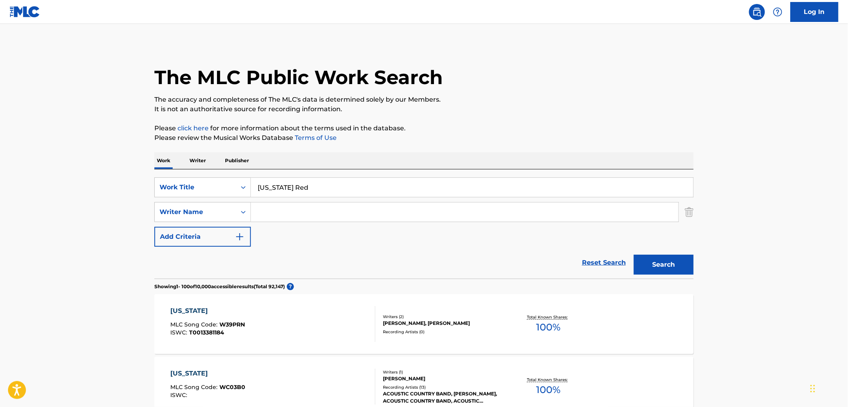
scroll to position [44, 0]
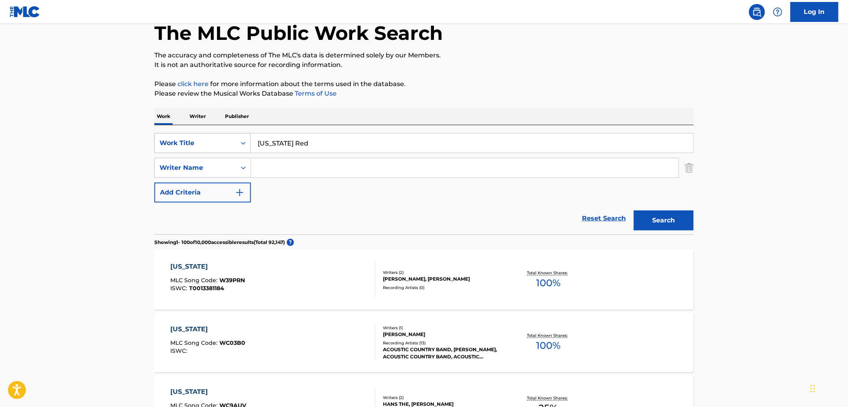
drag, startPoint x: 323, startPoint y: 144, endPoint x: 243, endPoint y: 144, distance: 79.7
click at [243, 144] on div "SearchWithCriteria6d443949-e286-4bbe-98a6-20535d05cc11 Work Title [US_STATE][GE…" at bounding box center [423, 143] width 539 height 20
paste input "[DATE] DEL BARRIO"
type input "[DATE] DEL BARRIO"
click at [645, 222] on button "Search" at bounding box center [664, 221] width 60 height 20
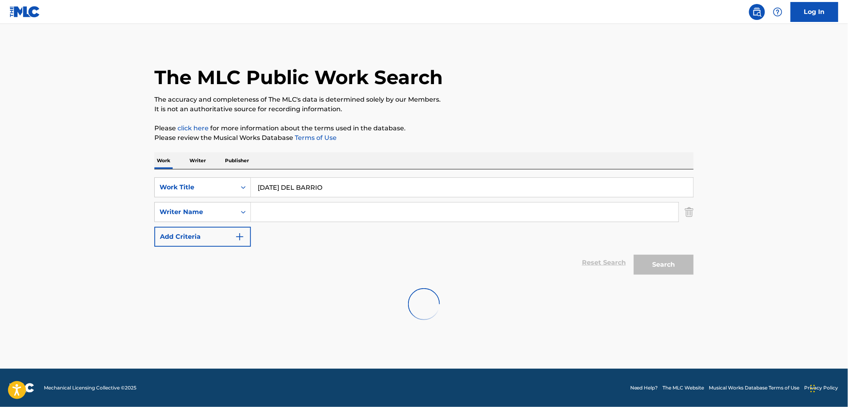
scroll to position [0, 0]
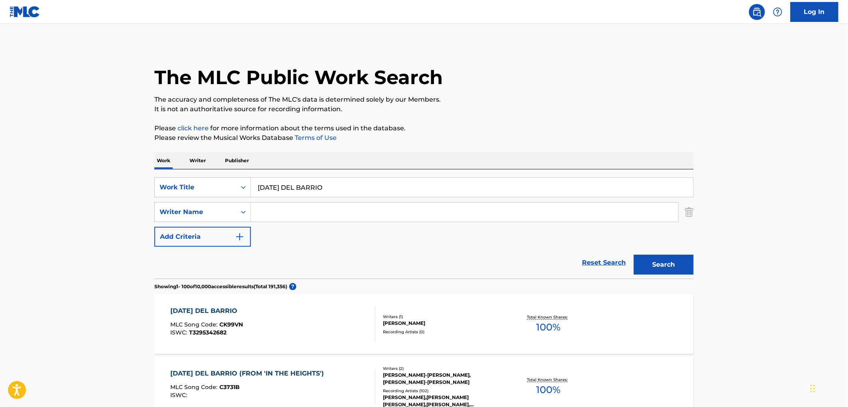
click at [451, 378] on div "[PERSON_NAME]-[PERSON_NAME], [PERSON_NAME]-[PERSON_NAME]" at bounding box center [443, 379] width 120 height 14
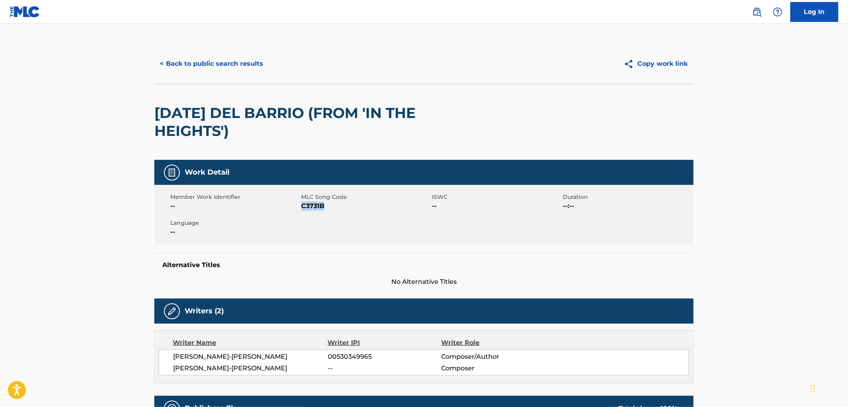
drag, startPoint x: 327, startPoint y: 207, endPoint x: 303, endPoint y: 207, distance: 24.3
click at [303, 207] on span "C3731B" at bounding box center [365, 206] width 129 height 10
copy span "C3731B"
click at [220, 69] on button "< Back to public search results" at bounding box center [211, 64] width 114 height 20
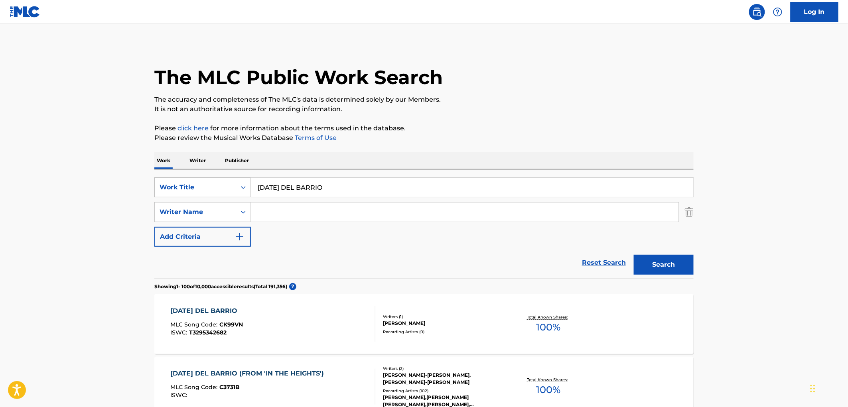
drag, startPoint x: 348, startPoint y: 186, endPoint x: 241, endPoint y: 178, distance: 107.2
click at [241, 178] on div "SearchWithCriteria6d443949-e286-4bbe-98a6-20535d05cc11 Work Title [DATE] DEL BA…" at bounding box center [423, 187] width 539 height 20
paste input "TE APLACAS O TE APLAC"
type input "TE APLACAS O TE APLACO"
click at [658, 268] on button "Search" at bounding box center [664, 265] width 60 height 20
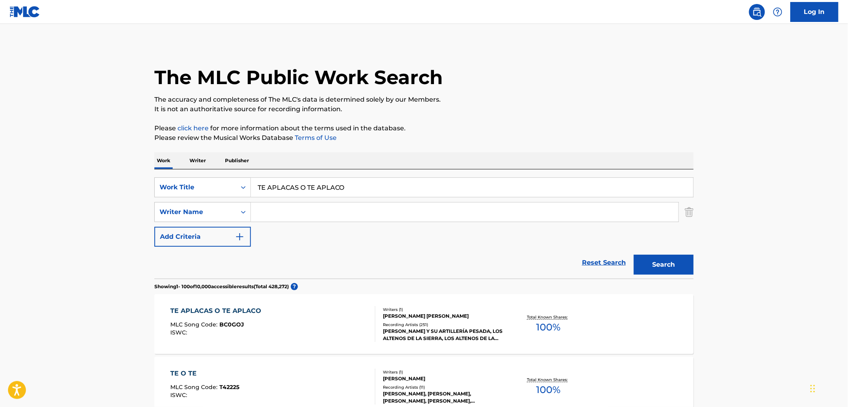
click at [439, 330] on div "[PERSON_NAME] Y SU ARTILLERÍA PESADA, LOS ALTENOS DE LA SIERRA, LOS ALTENOS DE …" at bounding box center [443, 335] width 120 height 14
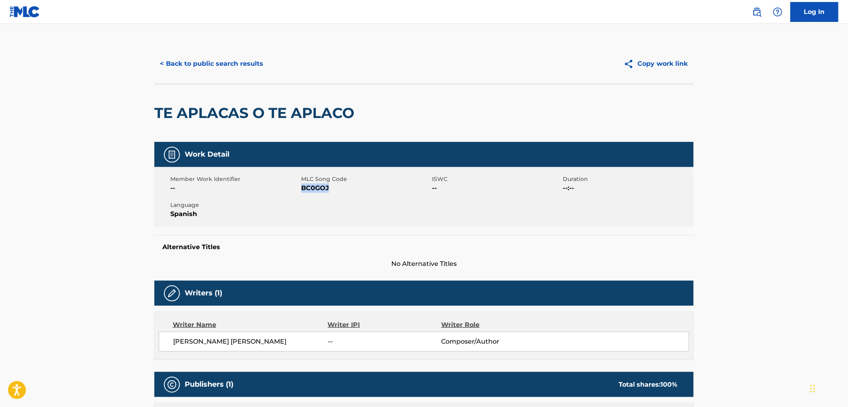
drag, startPoint x: 351, startPoint y: 186, endPoint x: 302, endPoint y: 190, distance: 49.2
click at [302, 190] on span "BC0GOJ" at bounding box center [365, 188] width 129 height 10
copy span "BC0GOJ"
click at [224, 55] on button "< Back to public search results" at bounding box center [211, 64] width 114 height 20
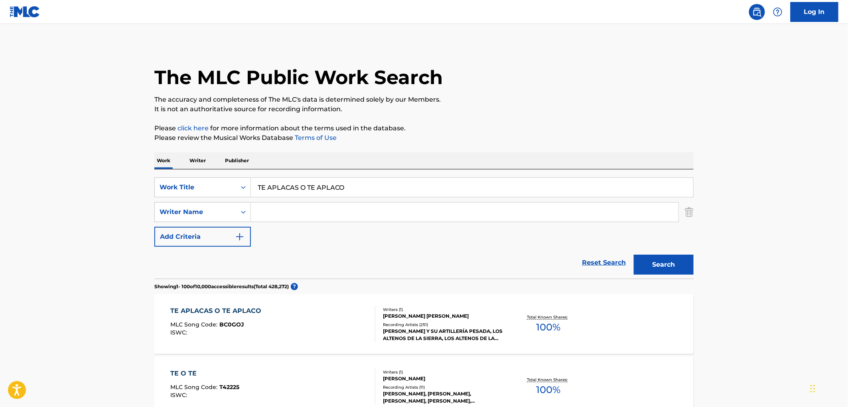
drag, startPoint x: 363, startPoint y: 184, endPoint x: 230, endPoint y: 175, distance: 132.6
click at [230, 175] on div "SearchWithCriteria6d443949-e286-4bbe-98a6-20535d05cc11 Work Title TE APLACAS O …" at bounding box center [423, 223] width 539 height 109
paste input "VIDA PRESTADA"
click at [640, 260] on button "Search" at bounding box center [664, 265] width 60 height 20
drag, startPoint x: 268, startPoint y: 187, endPoint x: 245, endPoint y: 186, distance: 22.4
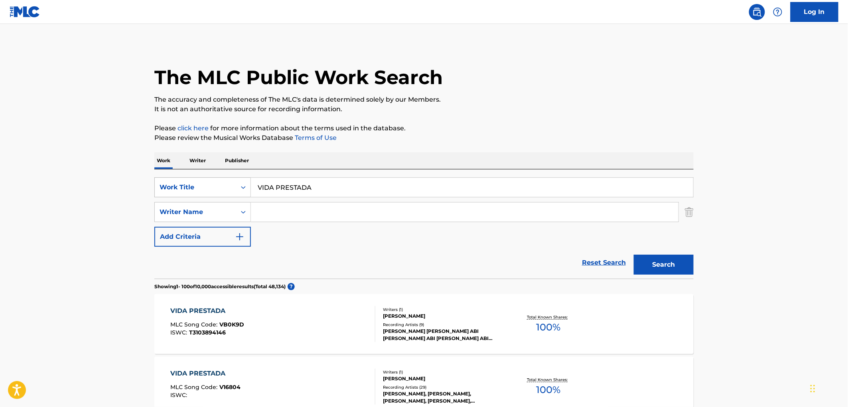
click at [245, 186] on div "SearchWithCriteria6d443949-e286-4bbe-98a6-20535d05cc11 Work Title VIDA PRESTADA" at bounding box center [423, 187] width 539 height 20
click at [308, 186] on input "VIDA PRESTADA" at bounding box center [472, 187] width 442 height 19
drag, startPoint x: 311, startPoint y: 187, endPoint x: 242, endPoint y: 185, distance: 68.6
click at [242, 185] on div "SearchWithCriteria6d443949-e286-4bbe-98a6-20535d05cc11 Work Title VIDA PRESTADA" at bounding box center [423, 187] width 539 height 20
paste input "LA [PERSON_NAME]"
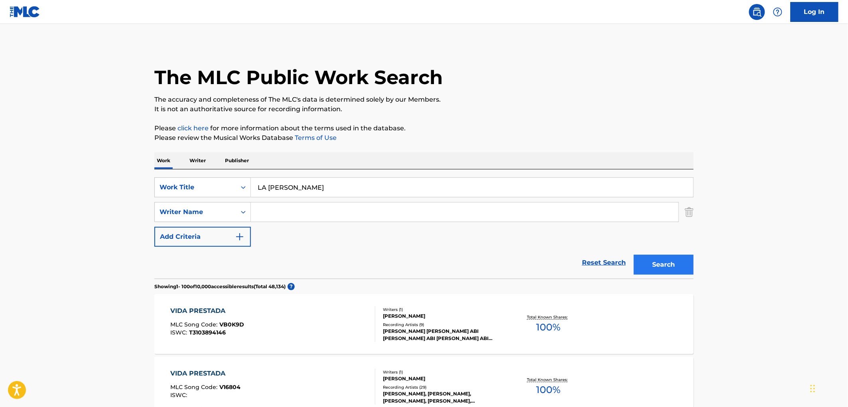
type input "LA [PERSON_NAME]"
click at [638, 262] on button "Search" at bounding box center [664, 265] width 60 height 20
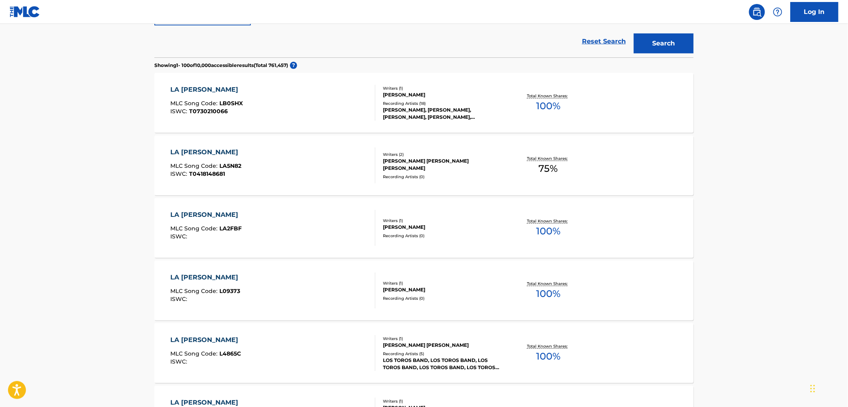
scroll to position [310, 0]
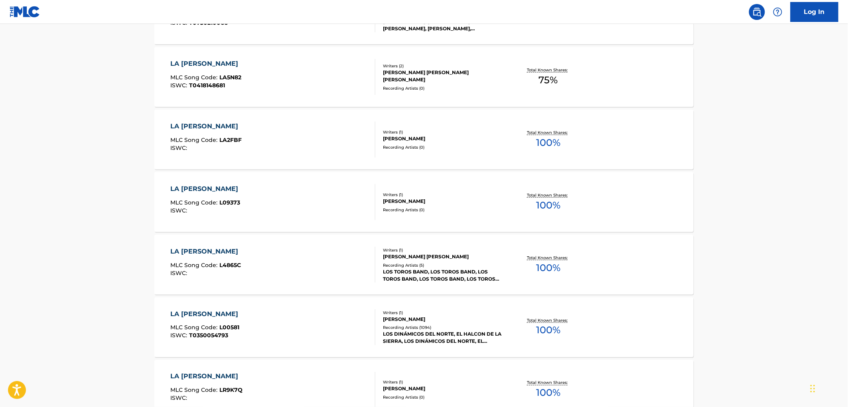
click at [424, 342] on div "LOS DINÁMICOS DEL NORTE, EL HALCON DE LA SIERRA, LOS DINÁMICOS DEL NORTE, EL HA…" at bounding box center [443, 338] width 120 height 14
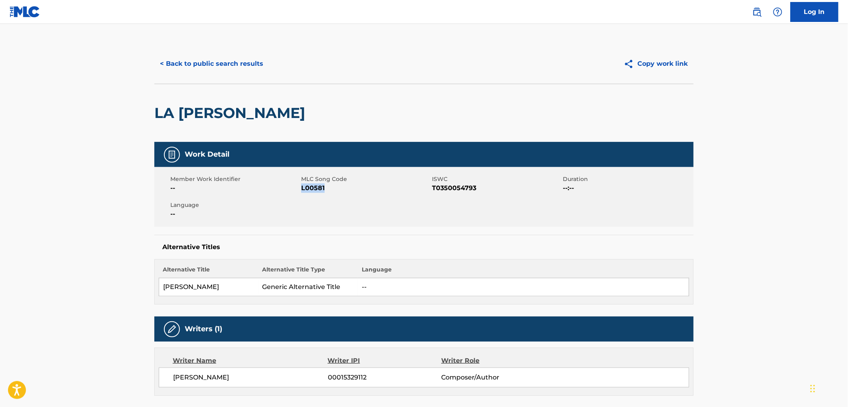
drag, startPoint x: 325, startPoint y: 191, endPoint x: 302, endPoint y: 190, distance: 23.2
click at [302, 190] on span "L00581" at bounding box center [365, 188] width 129 height 10
copy span "L00581"
click at [230, 63] on button "< Back to public search results" at bounding box center [211, 64] width 114 height 20
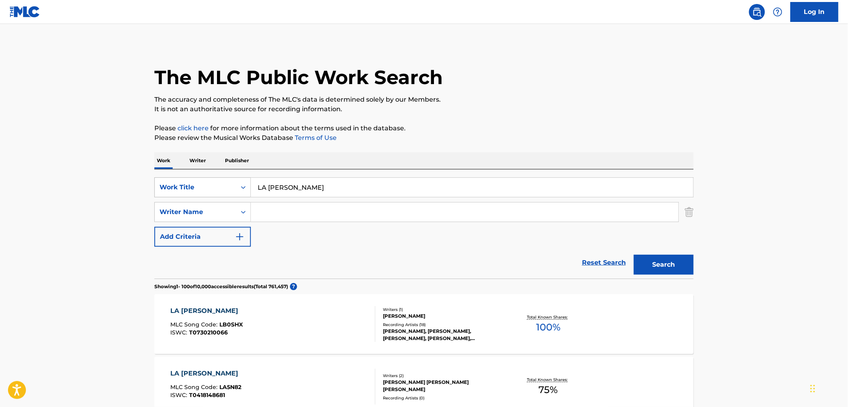
drag, startPoint x: 364, startPoint y: 189, endPoint x: 246, endPoint y: 185, distance: 118.1
click at [246, 185] on div "SearchWithCriteria6d443949-e286-4bbe-98a6-20535d05cc11 Work Title LA [PERSON_NA…" at bounding box center [423, 187] width 539 height 20
paste input "QUE CASO TIENE"
click at [650, 258] on button "Search" at bounding box center [664, 265] width 60 height 20
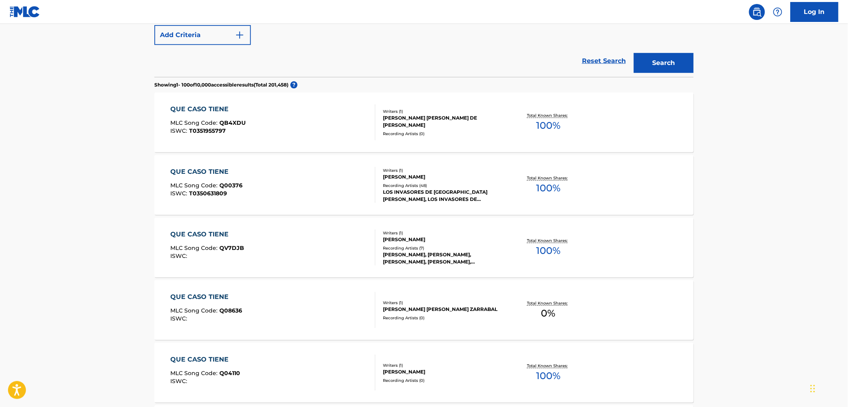
scroll to position [25, 0]
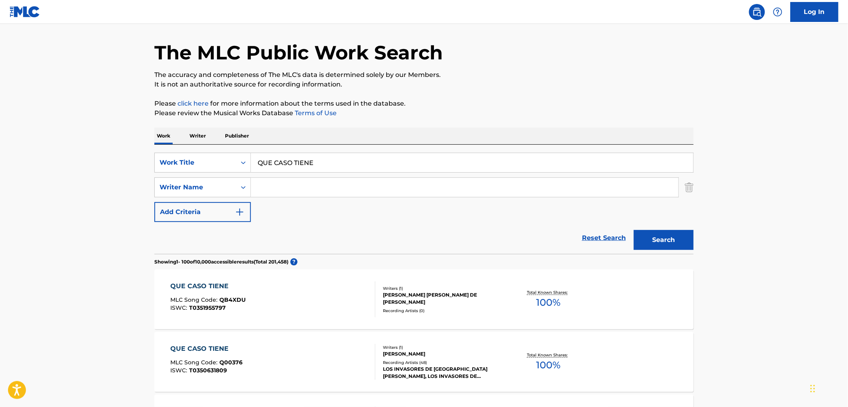
drag, startPoint x: 256, startPoint y: 161, endPoint x: 356, endPoint y: 168, distance: 100.7
click at [356, 168] on input "QUE CASO TIENE" at bounding box center [472, 162] width 442 height 19
paste input "NI ESTANDO BORRACHO"
click at [640, 240] on button "Search" at bounding box center [664, 240] width 60 height 20
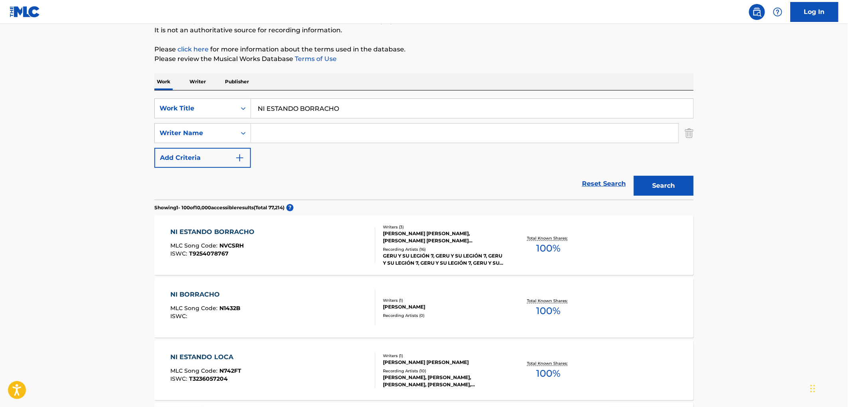
scroll to position [0, 0]
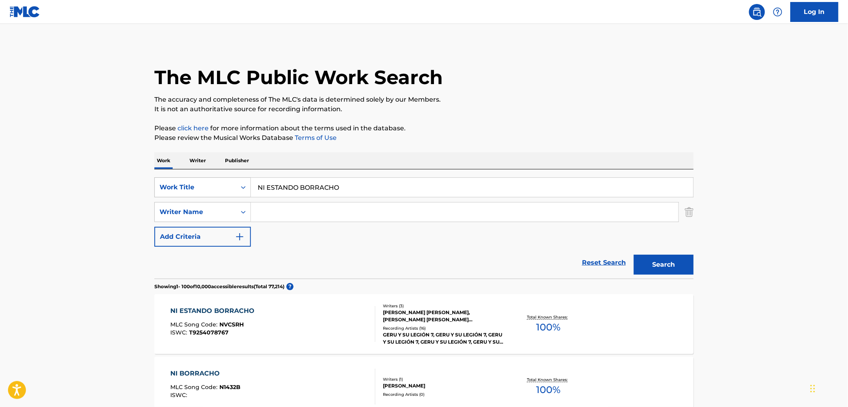
drag, startPoint x: 368, startPoint y: 185, endPoint x: 201, endPoint y: 185, distance: 166.7
click at [201, 185] on div "SearchWithCriteria6d443949-e286-4bbe-98a6-20535d05cc11 Work Title NI ESTANDO BO…" at bounding box center [423, 187] width 539 height 20
paste input "Southern Comfort"
click at [656, 256] on button "Search" at bounding box center [664, 265] width 60 height 20
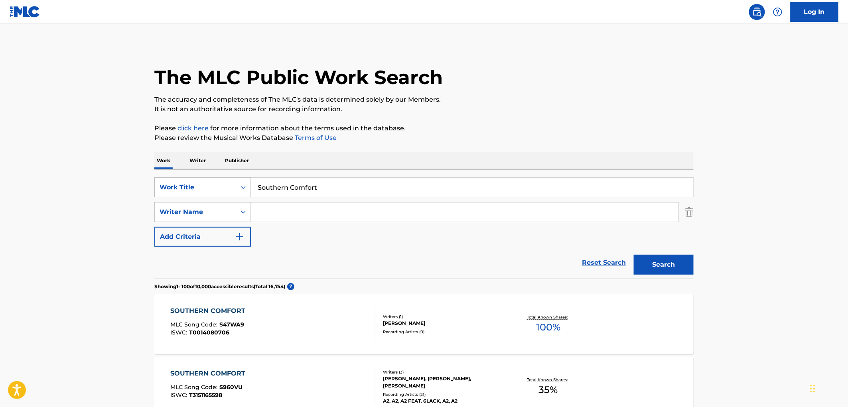
drag, startPoint x: 320, startPoint y: 187, endPoint x: 236, endPoint y: 180, distance: 84.1
click at [232, 180] on div "SearchWithCriteria6d443949-e286-4bbe-98a6-20535d05cc11 Work Title Southern Comf…" at bounding box center [423, 187] width 539 height 20
paste input "Divorce Me C.O.D."
click at [665, 268] on button "Search" at bounding box center [664, 265] width 60 height 20
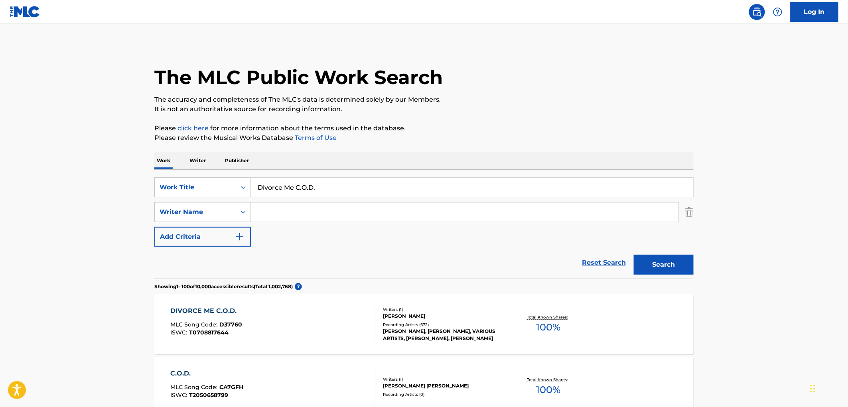
drag, startPoint x: 300, startPoint y: 188, endPoint x: 330, endPoint y: 189, distance: 30.3
click at [329, 189] on input "Divorce Me C.O.D." at bounding box center [472, 187] width 442 height 19
click at [322, 188] on input "Divorce Me Co" at bounding box center [472, 187] width 442 height 19
click at [666, 268] on button "Search" at bounding box center [664, 265] width 60 height 20
drag, startPoint x: 321, startPoint y: 193, endPoint x: 254, endPoint y: 190, distance: 67.1
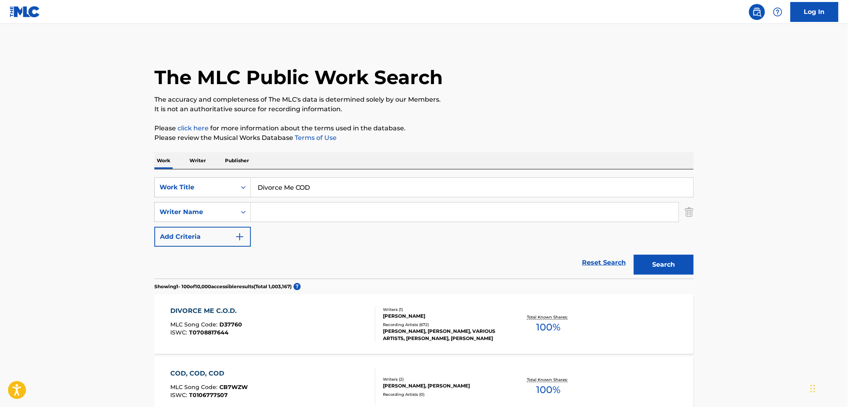
click at [254, 190] on input "Divorce Me COD" at bounding box center [472, 187] width 442 height 19
paste input "I Feel Like Crying"
click at [642, 264] on button "Search" at bounding box center [664, 265] width 60 height 20
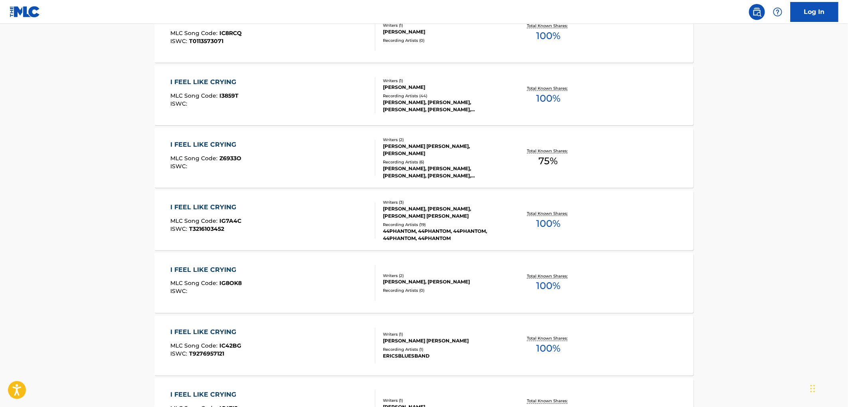
scroll to position [133, 0]
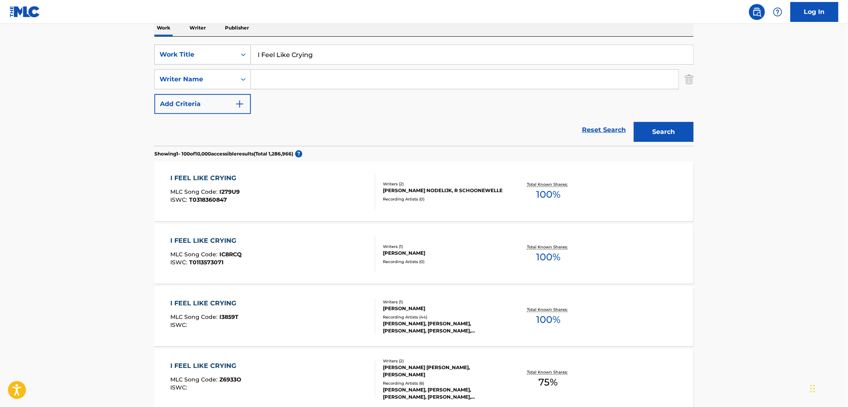
drag, startPoint x: 320, startPoint y: 50, endPoint x: 248, endPoint y: 53, distance: 71.9
click at [248, 53] on div "SearchWithCriteria6d443949-e286-4bbe-98a6-20535d05cc11 Work Title I Feel Like C…" at bounding box center [423, 55] width 539 height 20
paste input "Sad Songs And Waltzes"
click at [649, 130] on button "Search" at bounding box center [664, 132] width 60 height 20
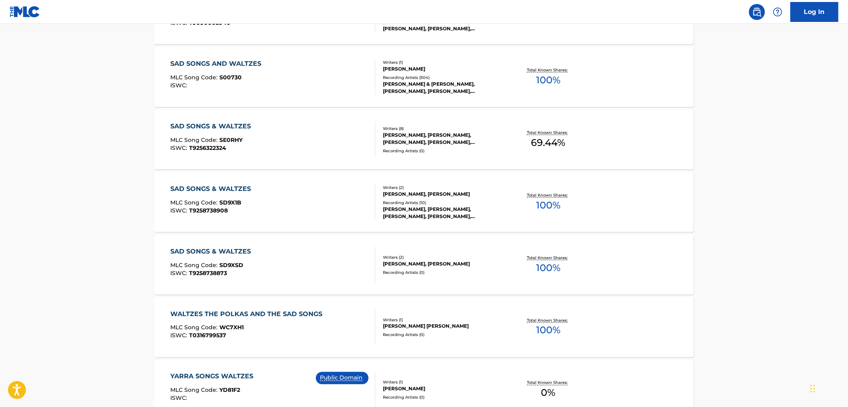
scroll to position [0, 0]
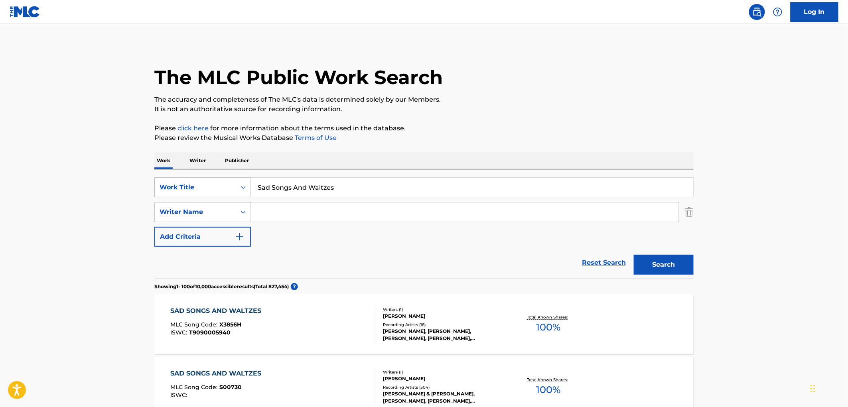
drag, startPoint x: 336, startPoint y: 188, endPoint x: 226, endPoint y: 185, distance: 109.7
click at [226, 185] on div "SearchWithCriteria6d443949-e286-4bbe-98a6-20535d05cc11 Work Title Sad Songs And…" at bounding box center [423, 187] width 539 height 20
paste input "Can't Say No to You"
click at [665, 258] on button "Search" at bounding box center [664, 265] width 60 height 20
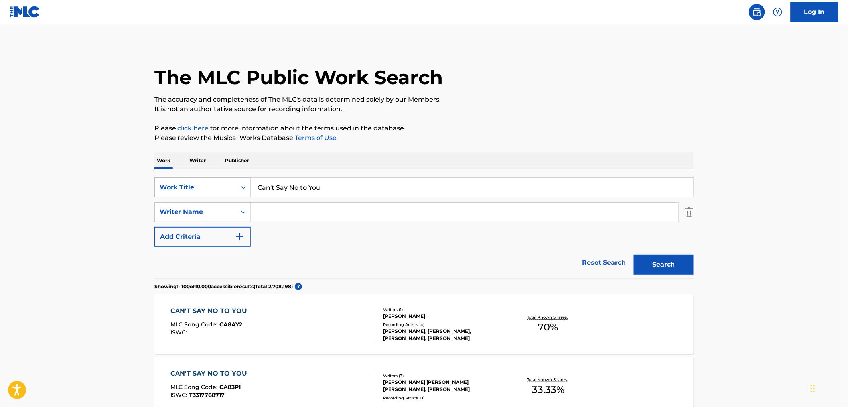
drag, startPoint x: 328, startPoint y: 191, endPoint x: 218, endPoint y: 189, distance: 110.1
click at [215, 190] on div "SearchWithCriteria6d443949-e286-4bbe-98a6-20535d05cc11 Work Title Can't Say No …" at bounding box center [423, 187] width 539 height 20
paste input "BUMFucK [GEOGRAPHIC_DATA]"
click at [675, 260] on button "Search" at bounding box center [664, 265] width 60 height 20
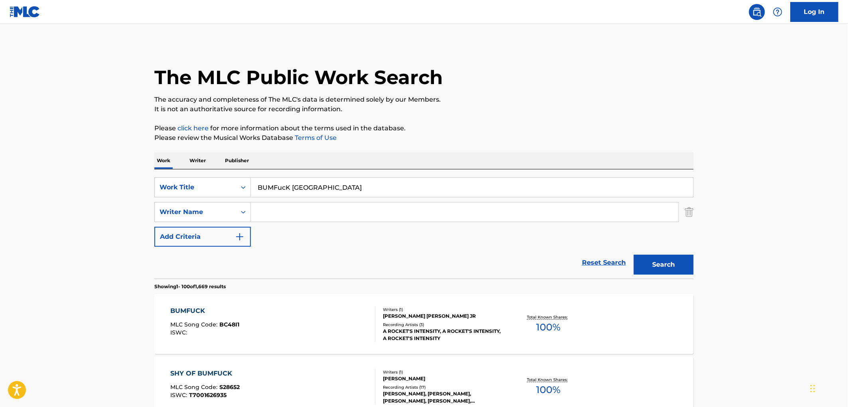
drag, startPoint x: 321, startPoint y: 189, endPoint x: 148, endPoint y: 198, distance: 172.9
paste input "Maori Blues"
click at [664, 266] on button "Search" at bounding box center [664, 265] width 60 height 20
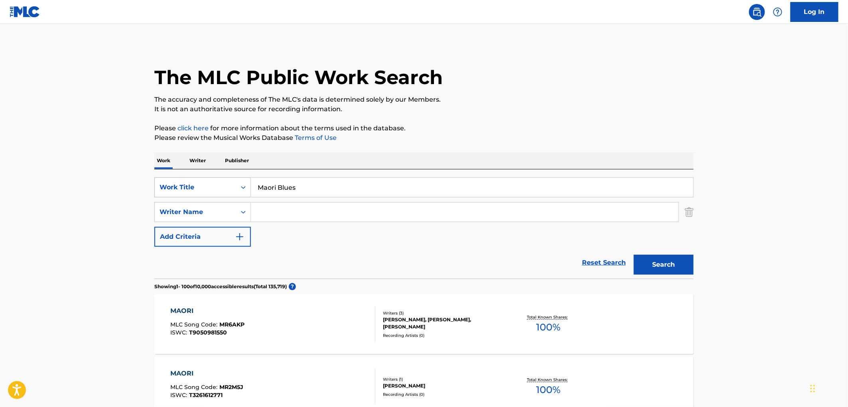
drag, startPoint x: 328, startPoint y: 194, endPoint x: 238, endPoint y: 188, distance: 89.9
click at [238, 188] on div "SearchWithCriteria6d443949-e286-4bbe-98a6-20535d05cc11 Work Title Maori Blues" at bounding box center [423, 187] width 539 height 20
paste input "Truck Driving Son Of A Gun"
type input "Truck Driving Son Of A Gun"
click at [652, 272] on button "Search" at bounding box center [664, 265] width 60 height 20
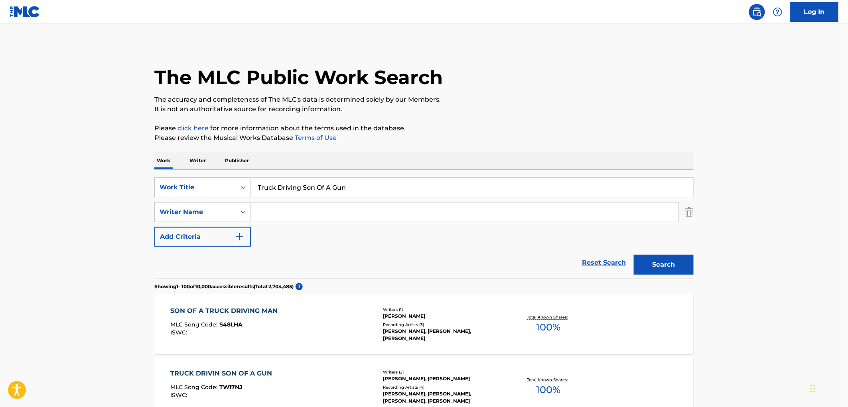
click at [417, 383] on div "Writers ( 2 ) [PERSON_NAME], [PERSON_NAME] Recording Artists ( 4 ) [PERSON_NAME…" at bounding box center [439, 386] width 128 height 35
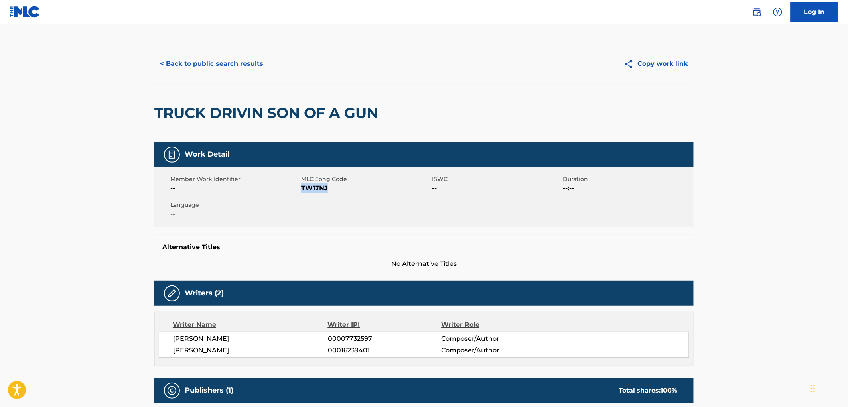
drag, startPoint x: 331, startPoint y: 189, endPoint x: 301, endPoint y: 190, distance: 29.5
click at [301, 190] on span "TW17NJ" at bounding box center [365, 188] width 129 height 10
click at [252, 72] on button "< Back to public search results" at bounding box center [211, 64] width 114 height 20
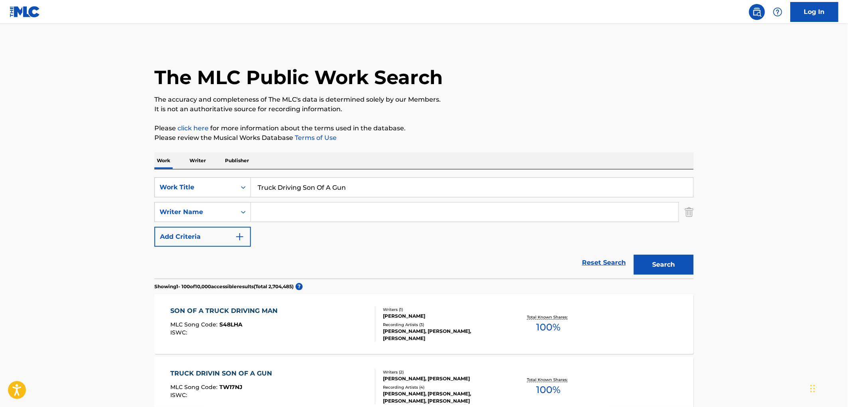
drag, startPoint x: 351, startPoint y: 186, endPoint x: 254, endPoint y: 189, distance: 97.7
click at [254, 189] on input "Truck Driving Son Of A Gun" at bounding box center [472, 187] width 442 height 19
paste input "Porky's Revenge"
click at [647, 262] on button "Search" at bounding box center [664, 265] width 60 height 20
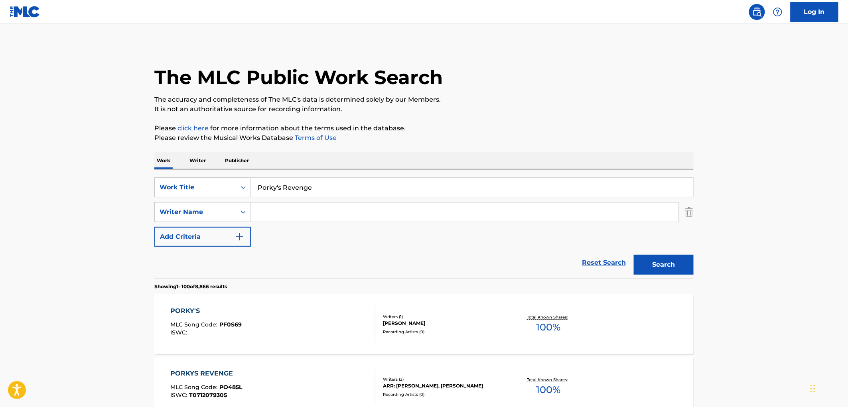
drag, startPoint x: 319, startPoint y: 184, endPoint x: 252, endPoint y: 187, distance: 67.1
click at [252, 187] on input "Porky's Revenge" at bounding box center [472, 187] width 442 height 19
paste input "A1Acation"
click at [664, 268] on button "Search" at bounding box center [664, 265] width 60 height 20
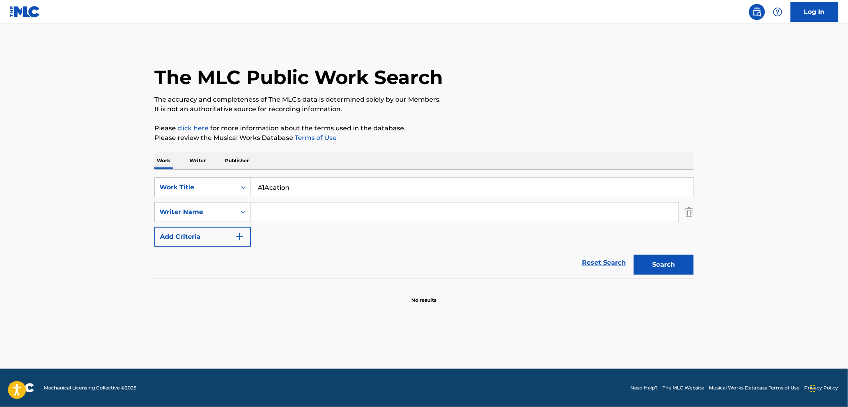
drag, startPoint x: 299, startPoint y: 192, endPoint x: 259, endPoint y: 189, distance: 40.0
click at [259, 189] on input "A1Acation" at bounding box center [472, 187] width 442 height 19
paste input "Runaway Horse"
type input "Runaway Horse"
click at [648, 262] on button "Search" at bounding box center [664, 265] width 60 height 20
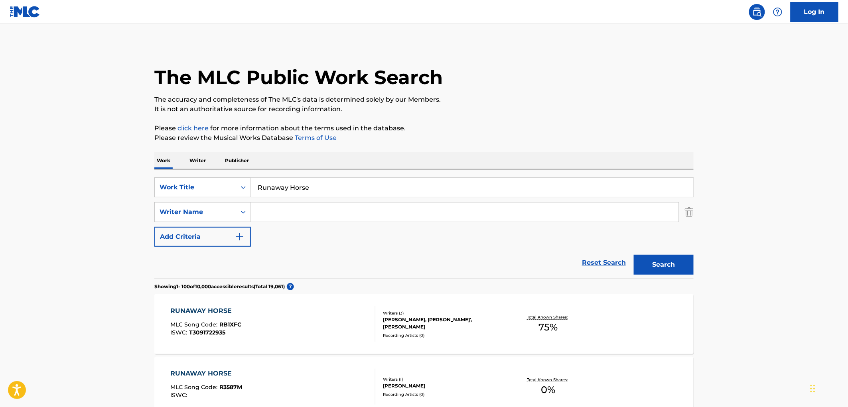
scroll to position [89, 0]
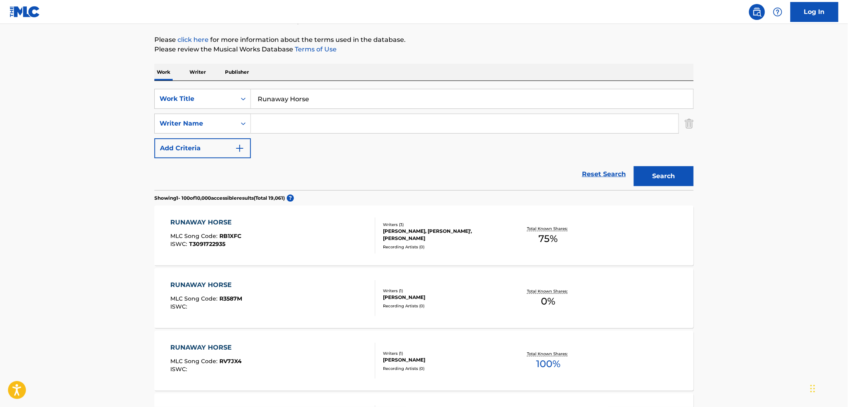
paste input "[PERSON_NAME]"
type input "[PERSON_NAME]"
click at [668, 182] on button "Search" at bounding box center [664, 176] width 60 height 20
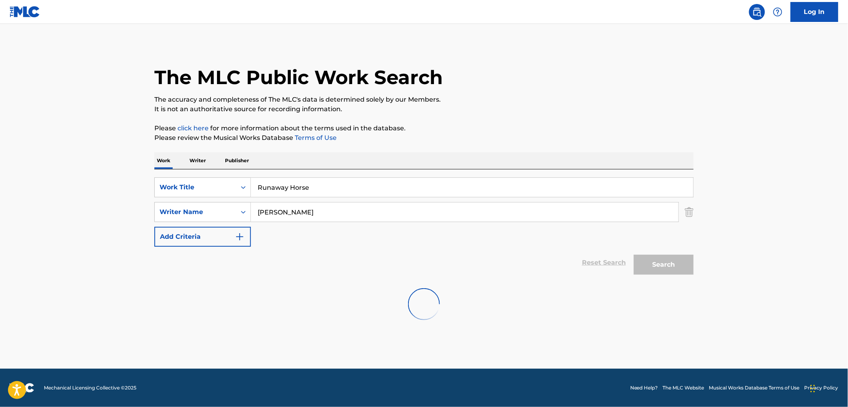
scroll to position [0, 0]
drag, startPoint x: 330, startPoint y: 193, endPoint x: 224, endPoint y: 198, distance: 106.2
click at [223, 198] on div "SearchWithCriteria6d443949-e286-4bbe-98a6-20535d05cc11 Work Title Runaway Horse…" at bounding box center [423, 211] width 539 height 69
paste input "Uncle [PERSON_NAME] Plan"
type input "Uncle [PERSON_NAME] Plane"
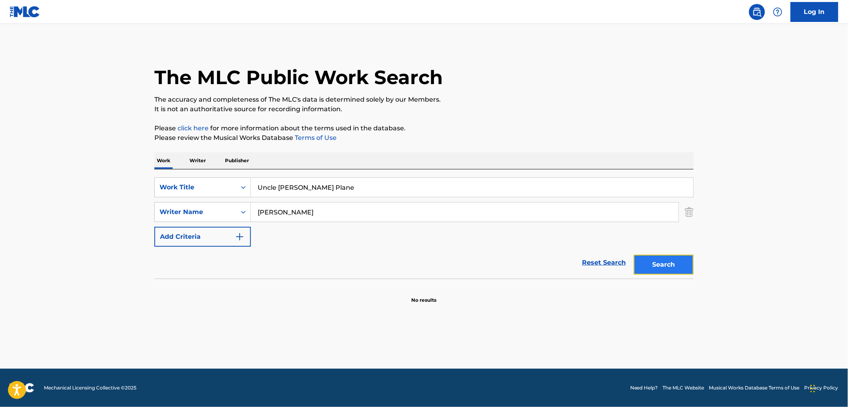
click at [650, 272] on button "Search" at bounding box center [664, 265] width 60 height 20
